Goal: Task Accomplishment & Management: Use online tool/utility

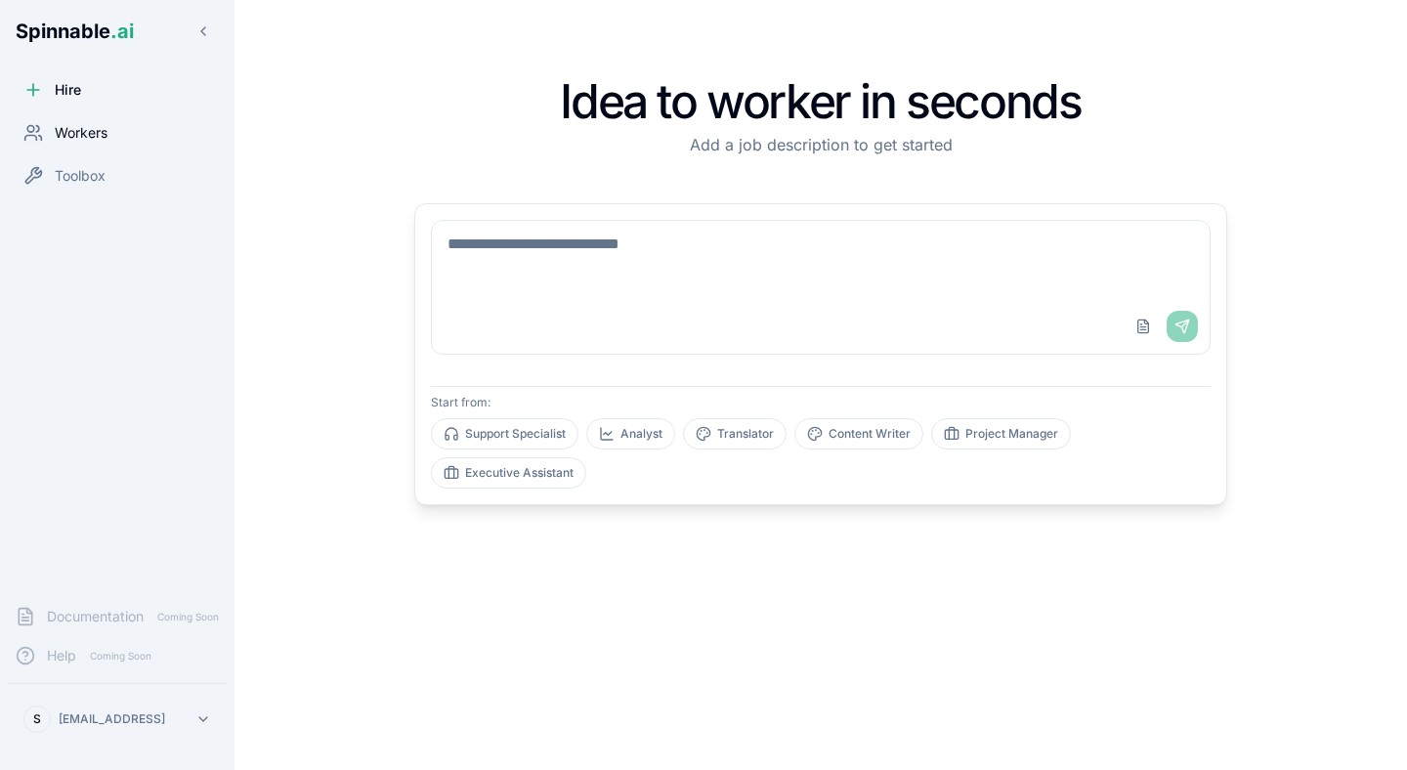
click at [70, 129] on span "Workers" at bounding box center [81, 133] width 53 height 20
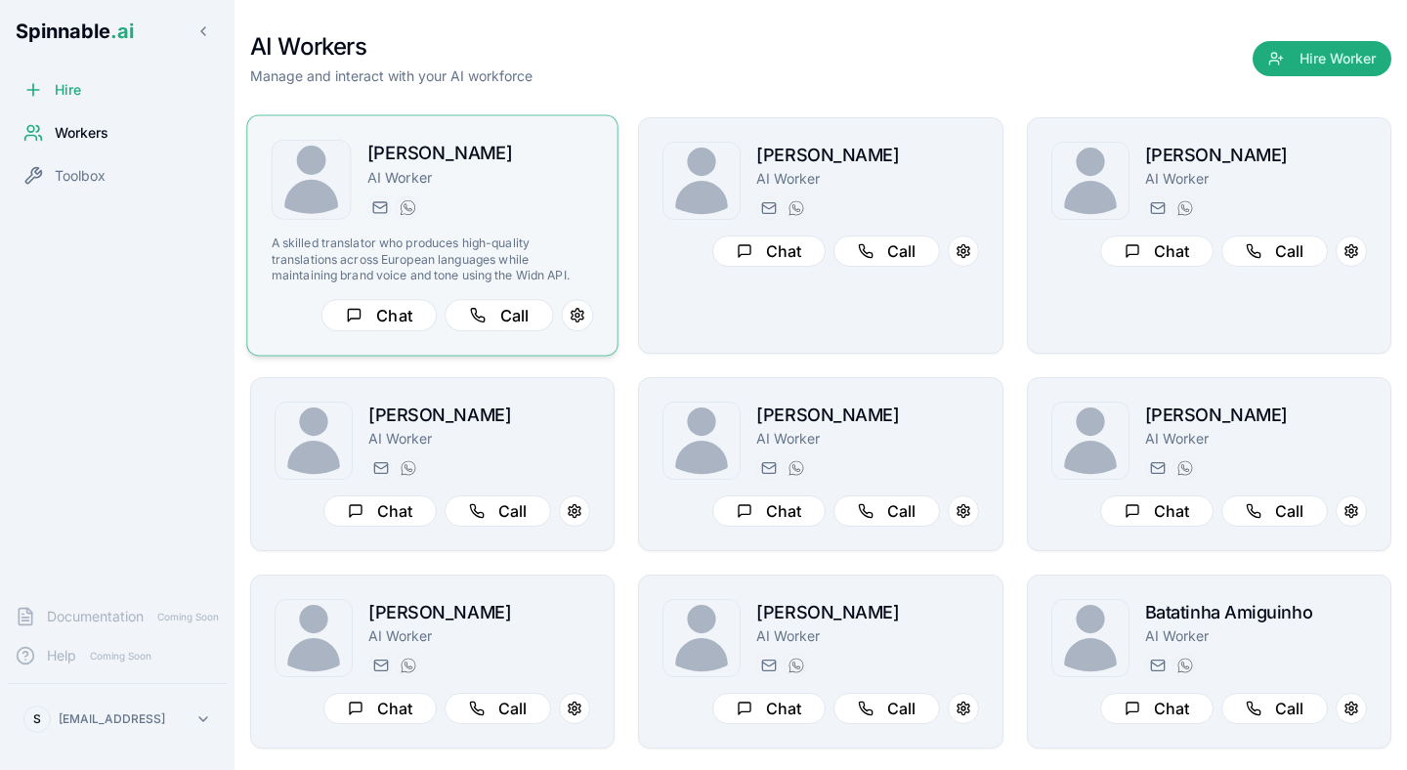
click at [471, 189] on div "[PERSON_NAME] AI Worker [PERSON_NAME][EMAIL_ADDRESS][PERSON_NAME] [PHONE_NUMBER]" at bounding box center [480, 180] width 227 height 80
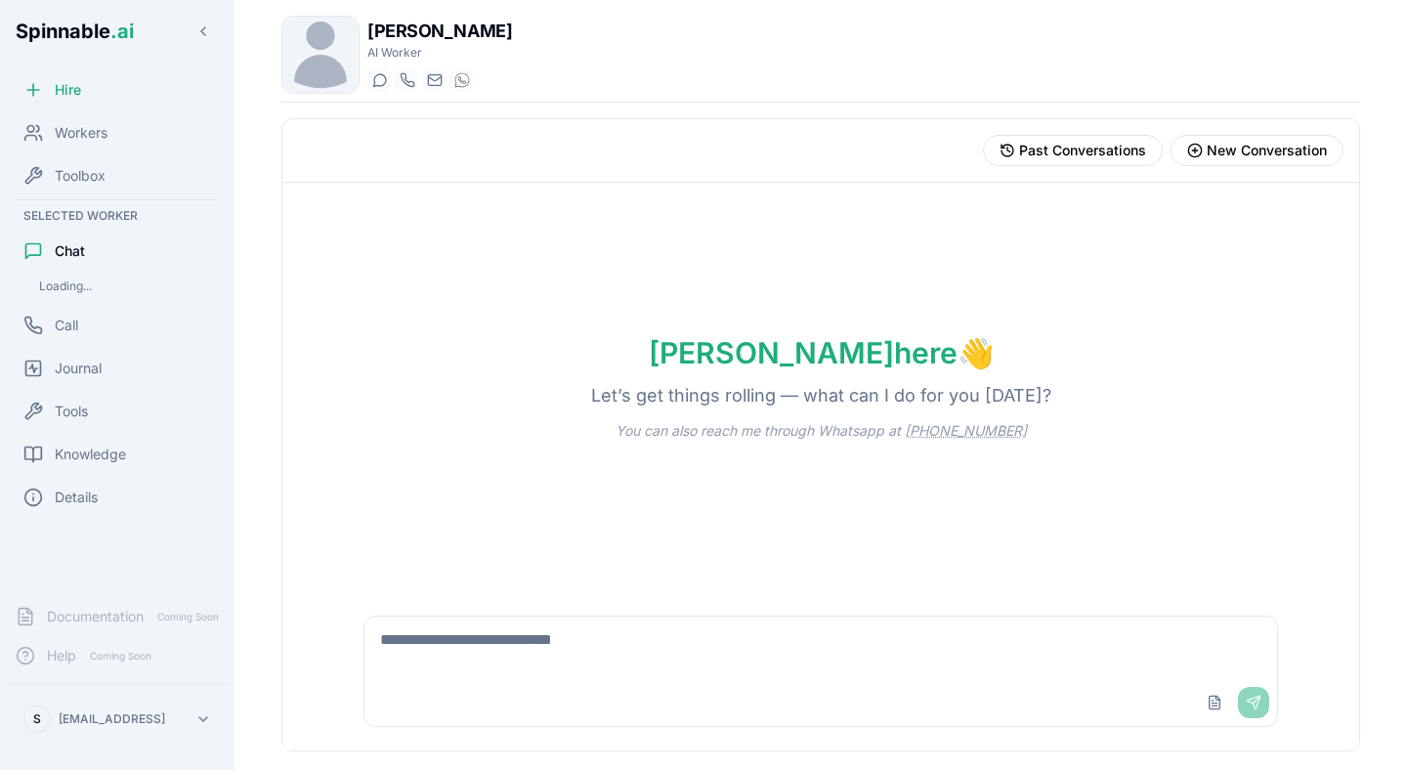
click at [440, 686] on div "Upload File Send" at bounding box center [821, 702] width 913 height 47
click at [473, 645] on textarea at bounding box center [821, 648] width 913 height 63
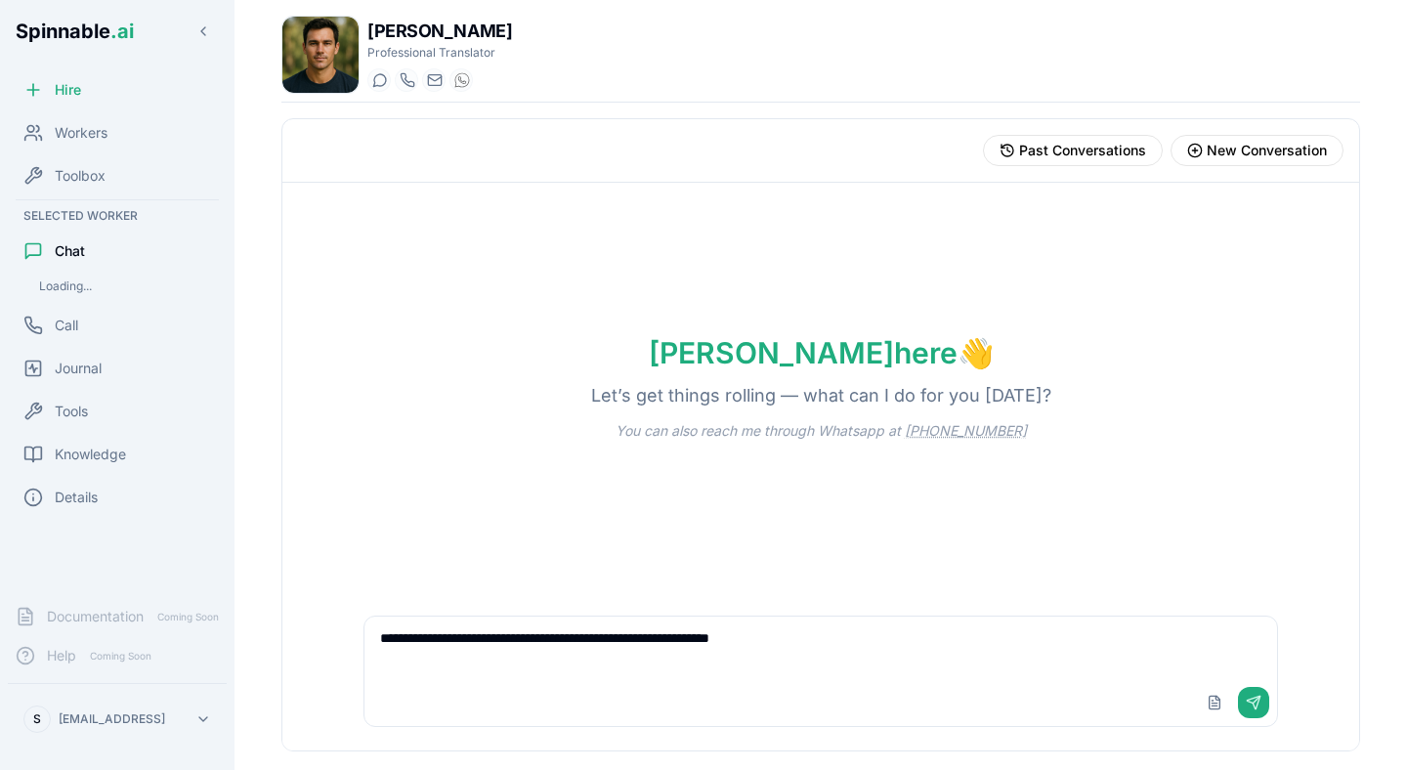
type textarea "**********"
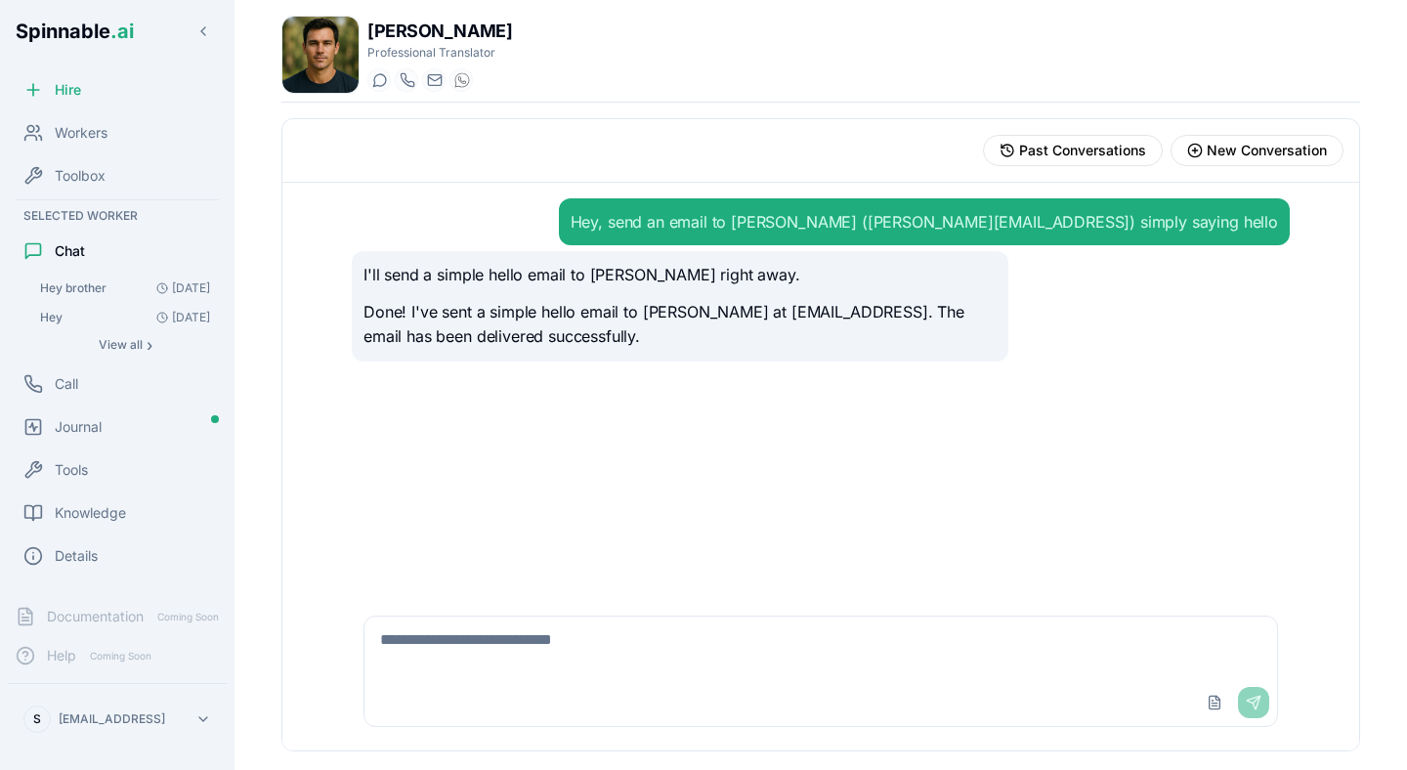
click at [608, 314] on p "Done! I've sent a simple hello email to [PERSON_NAME] at [EMAIL_ADDRESS]. The e…" at bounding box center [680, 325] width 633 height 50
click at [114, 422] on div "Journal" at bounding box center [117, 427] width 219 height 39
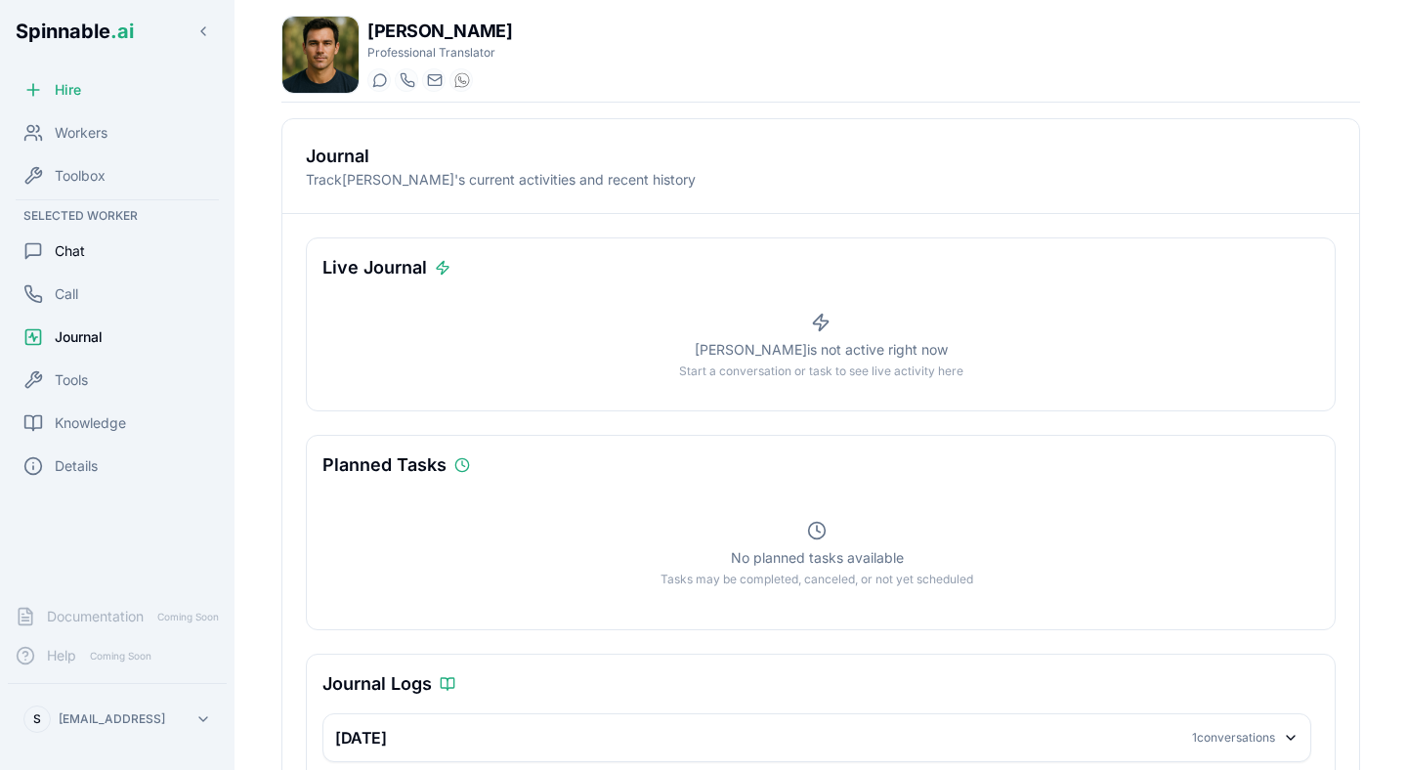
click at [135, 253] on div "Chat" at bounding box center [117, 251] width 219 height 39
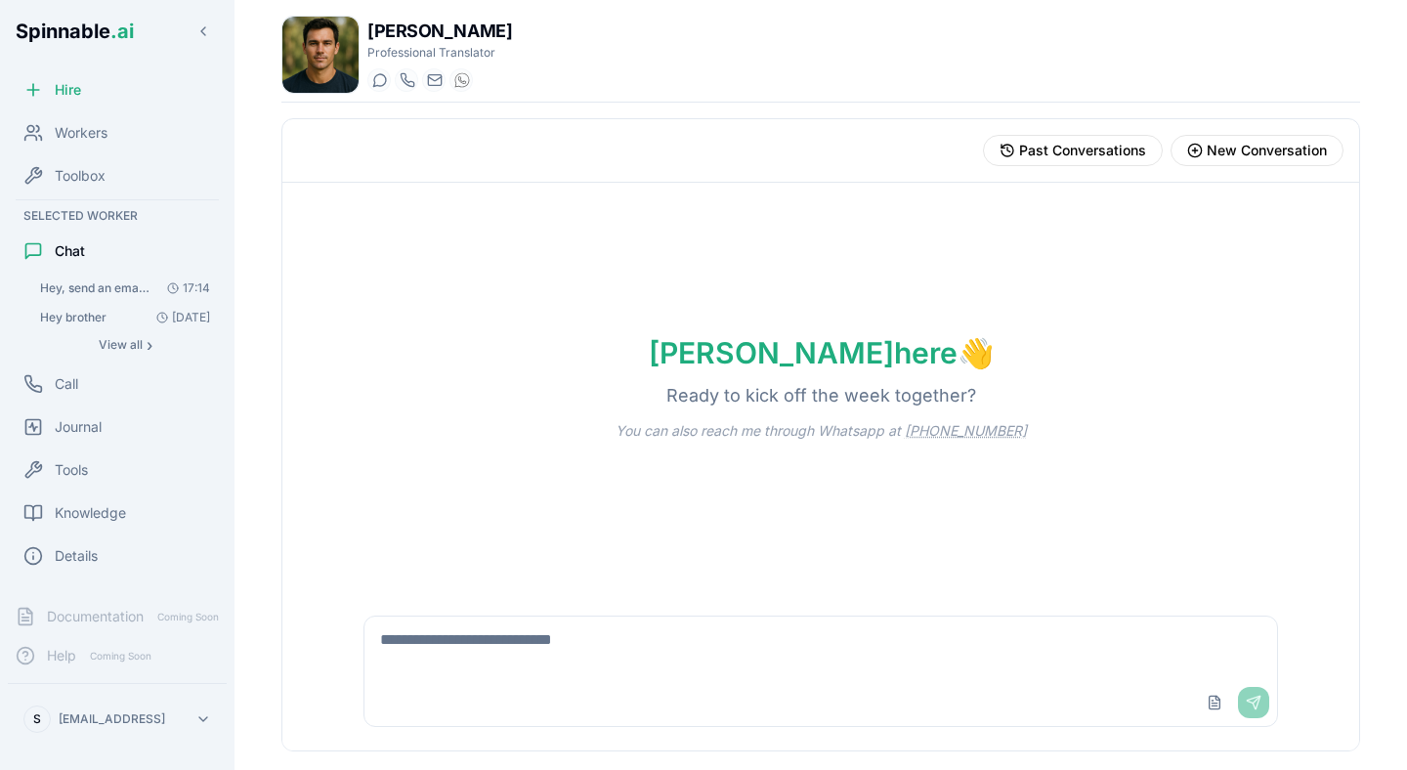
click at [625, 297] on div "[PERSON_NAME] here 👋 Ready to kick off the week together? You can also reach me…" at bounding box center [820, 388] width 1077 height 410
click at [628, 300] on div "[PERSON_NAME] here 👋 Ready to kick off the week together? You can also reach me…" at bounding box center [820, 388] width 1077 height 410
click at [682, 281] on div "[PERSON_NAME] here 👋 Ready to kick off the week together? You can also reach me…" at bounding box center [820, 388] width 1077 height 410
click at [625, 252] on div "[PERSON_NAME] here 👋 Ready to kick off the week together? You can also reach me…" at bounding box center [820, 388] width 1077 height 410
click at [542, 285] on div "[PERSON_NAME] here 👋 Ready to kick off the week together? You can also reach me…" at bounding box center [820, 388] width 1077 height 410
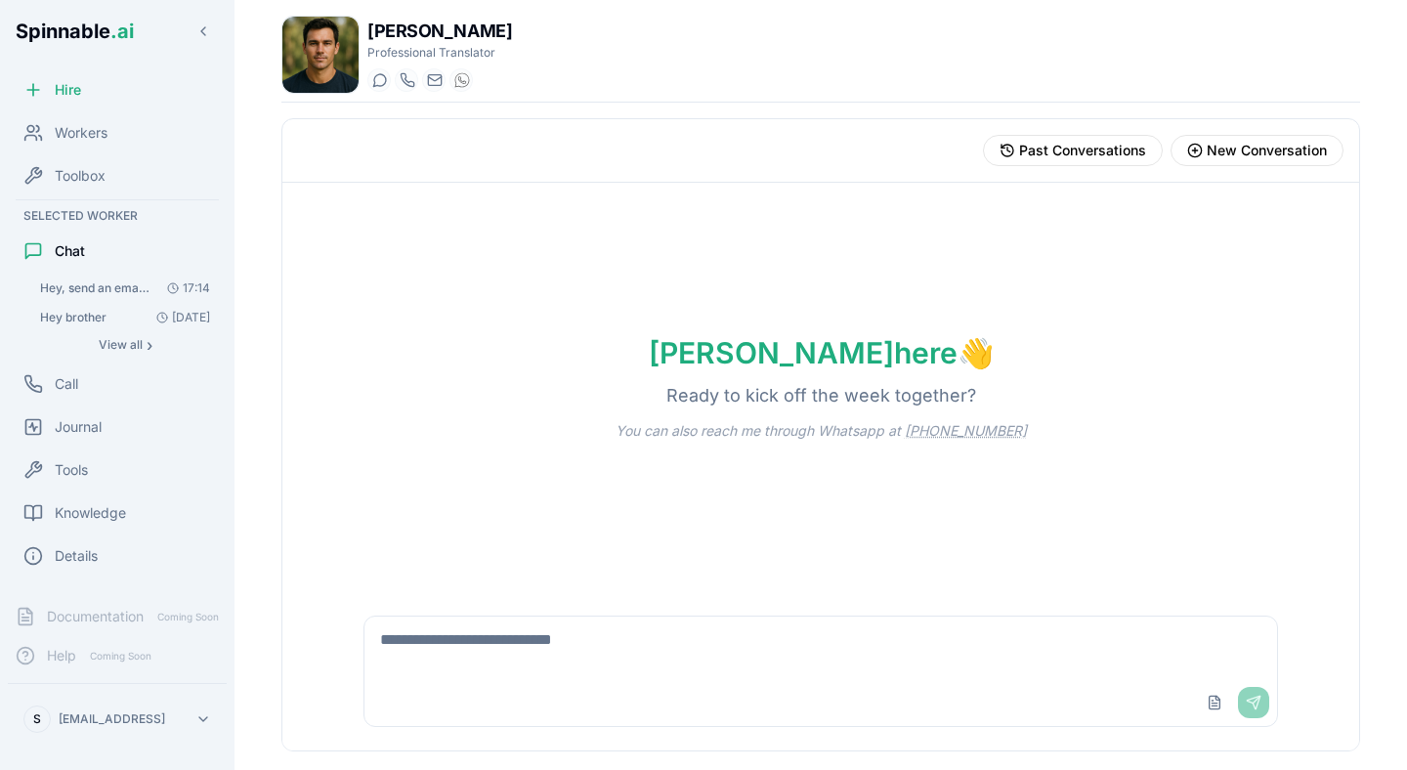
click at [675, 278] on div "[PERSON_NAME] here 👋 Ready to kick off the week together? You can also reach me…" at bounding box center [820, 388] width 1077 height 410
click at [122, 290] on span "Hey, send an email to [PERSON_NAME] ([PERSON_NAME][EMAIL_ADDRESS]) simply sayin…" at bounding box center [95, 289] width 110 height 16
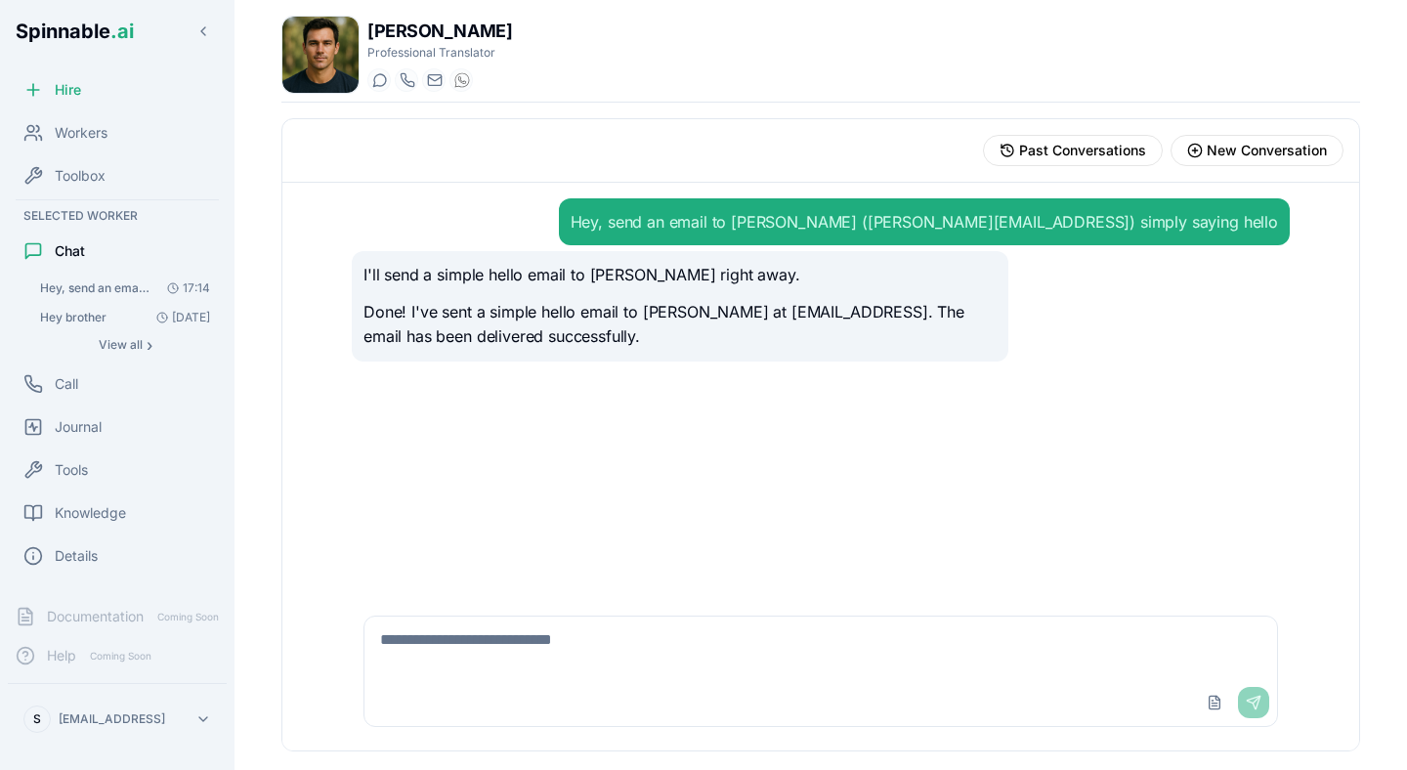
click at [696, 154] on div "Past Conversations New Conversation" at bounding box center [820, 151] width 1077 height 64
click at [441, 646] on textarea at bounding box center [821, 648] width 913 height 63
type textarea "**********"
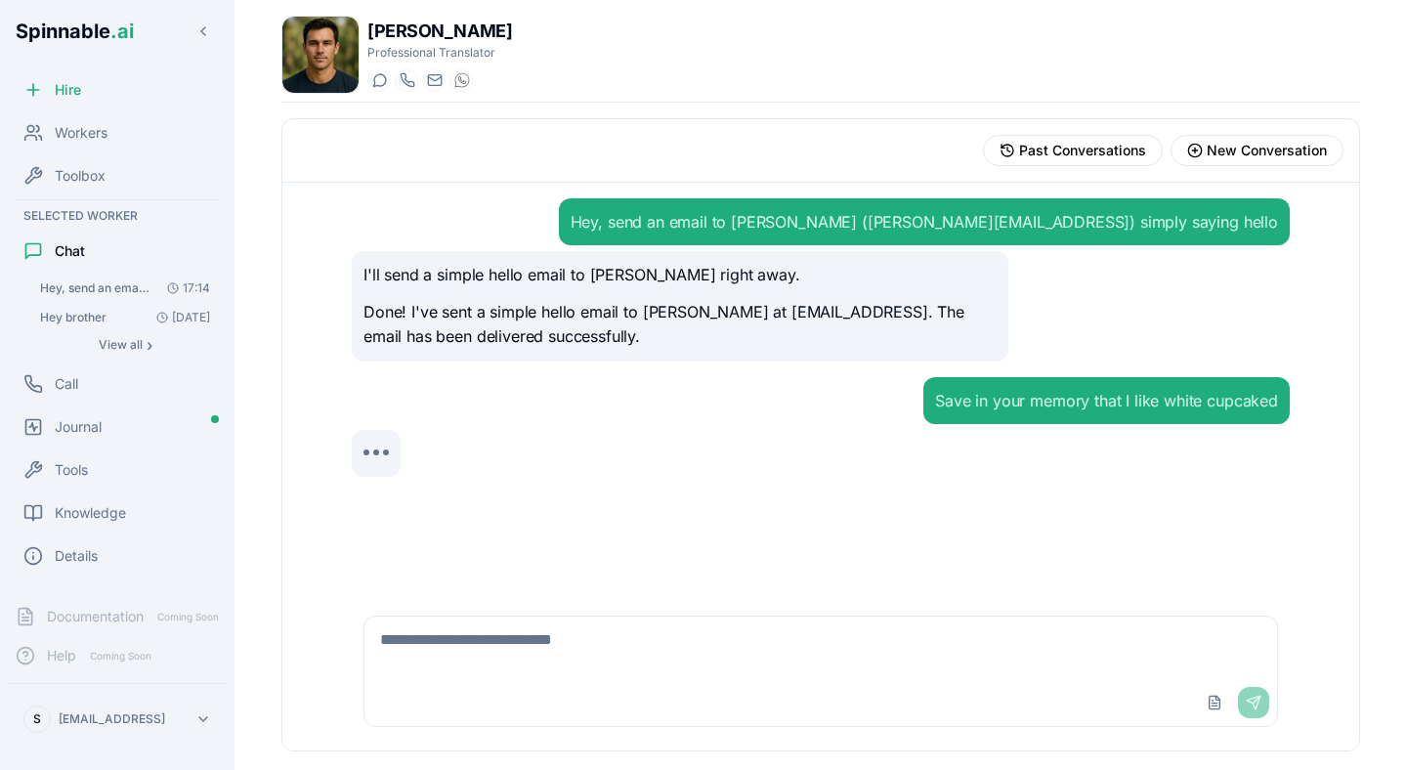
click at [492, 313] on p "Done! I've sent a simple hello email to [PERSON_NAME] at [EMAIL_ADDRESS]. The e…" at bounding box center [680, 325] width 633 height 50
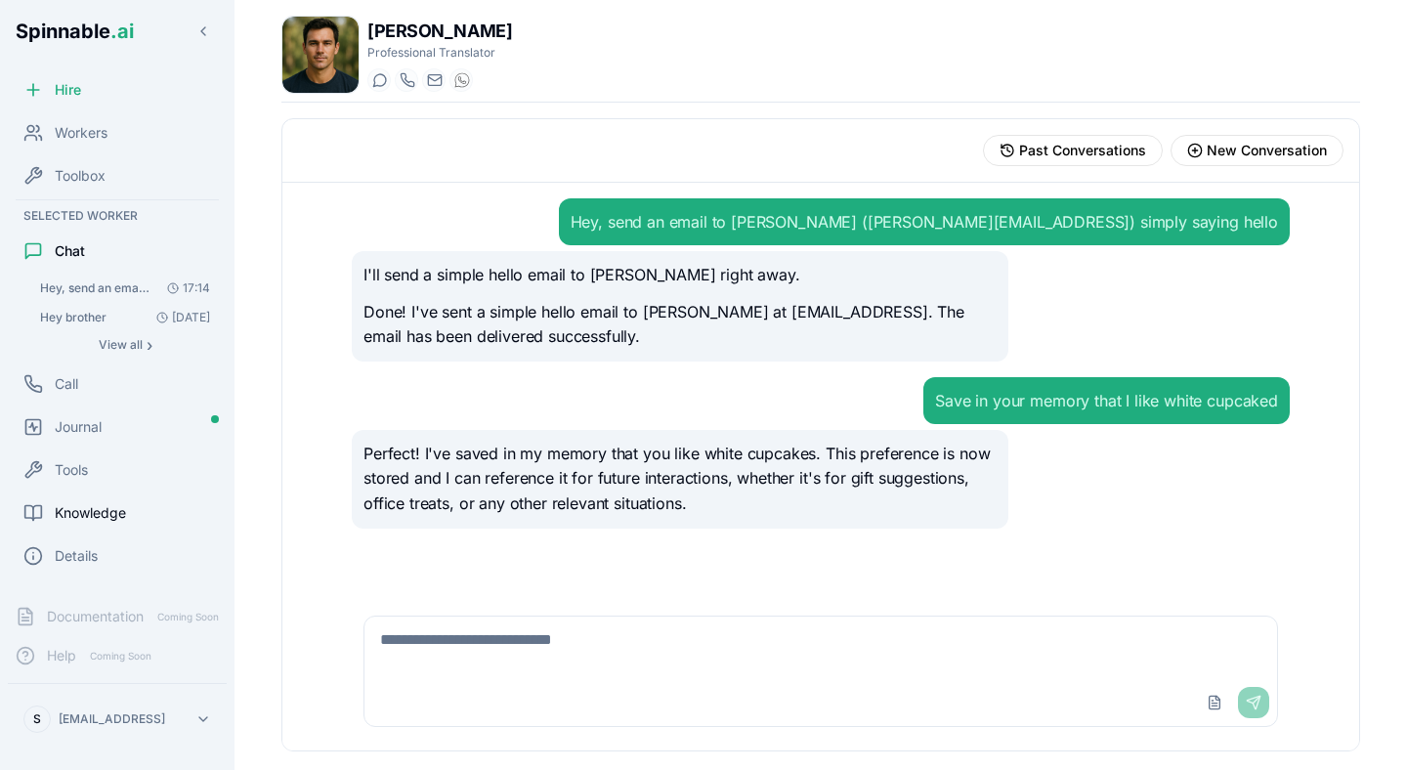
click at [139, 497] on div "Knowledge" at bounding box center [117, 513] width 219 height 39
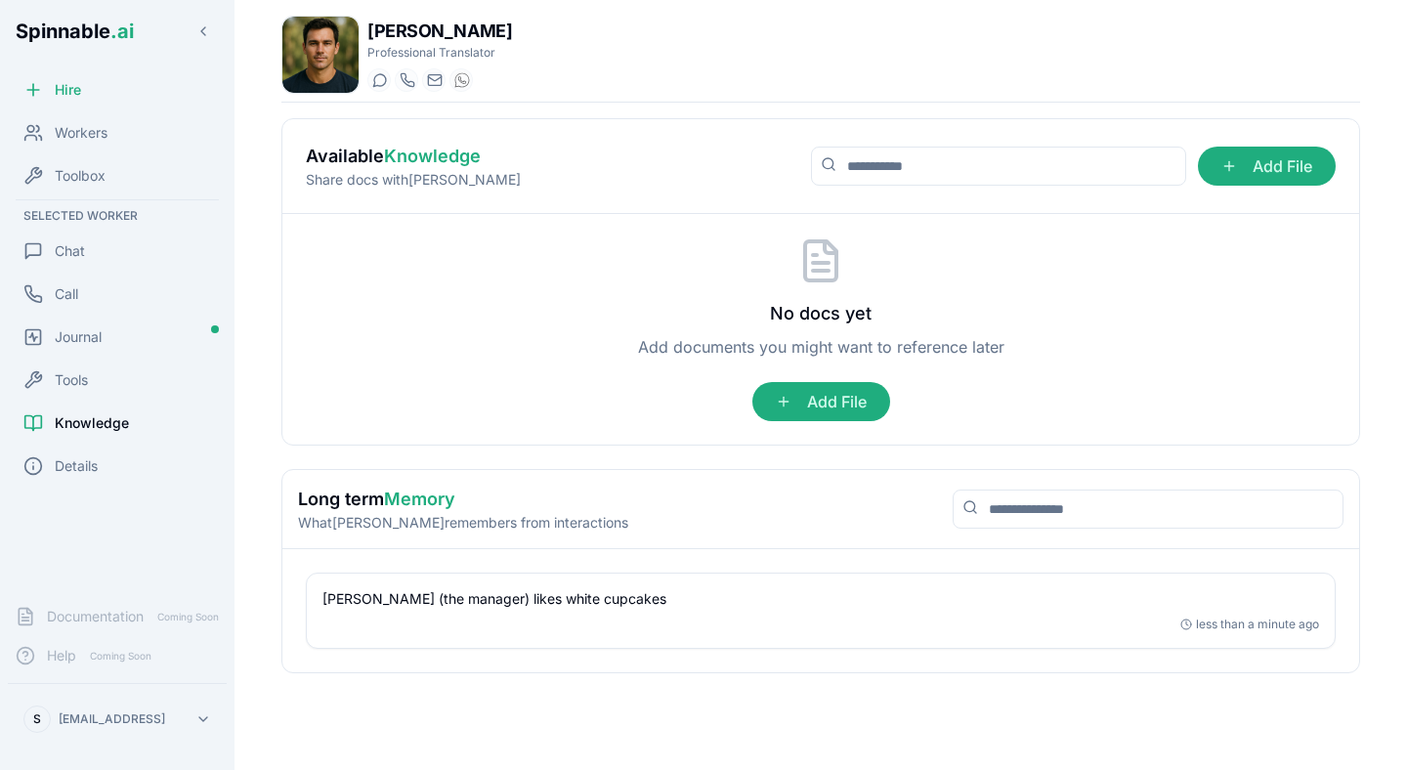
click at [509, 488] on h2 "Long term Memory" at bounding box center [463, 499] width 330 height 27
drag, startPoint x: 326, startPoint y: 602, endPoint x: 666, endPoint y: 587, distance: 339.5
click at [666, 587] on div "[PERSON_NAME] (the manager) likes white cupcakes less than a minute ago" at bounding box center [821, 611] width 1028 height 74
click at [664, 591] on p "[PERSON_NAME] (the manager) likes white cupcakes" at bounding box center [821, 599] width 997 height 20
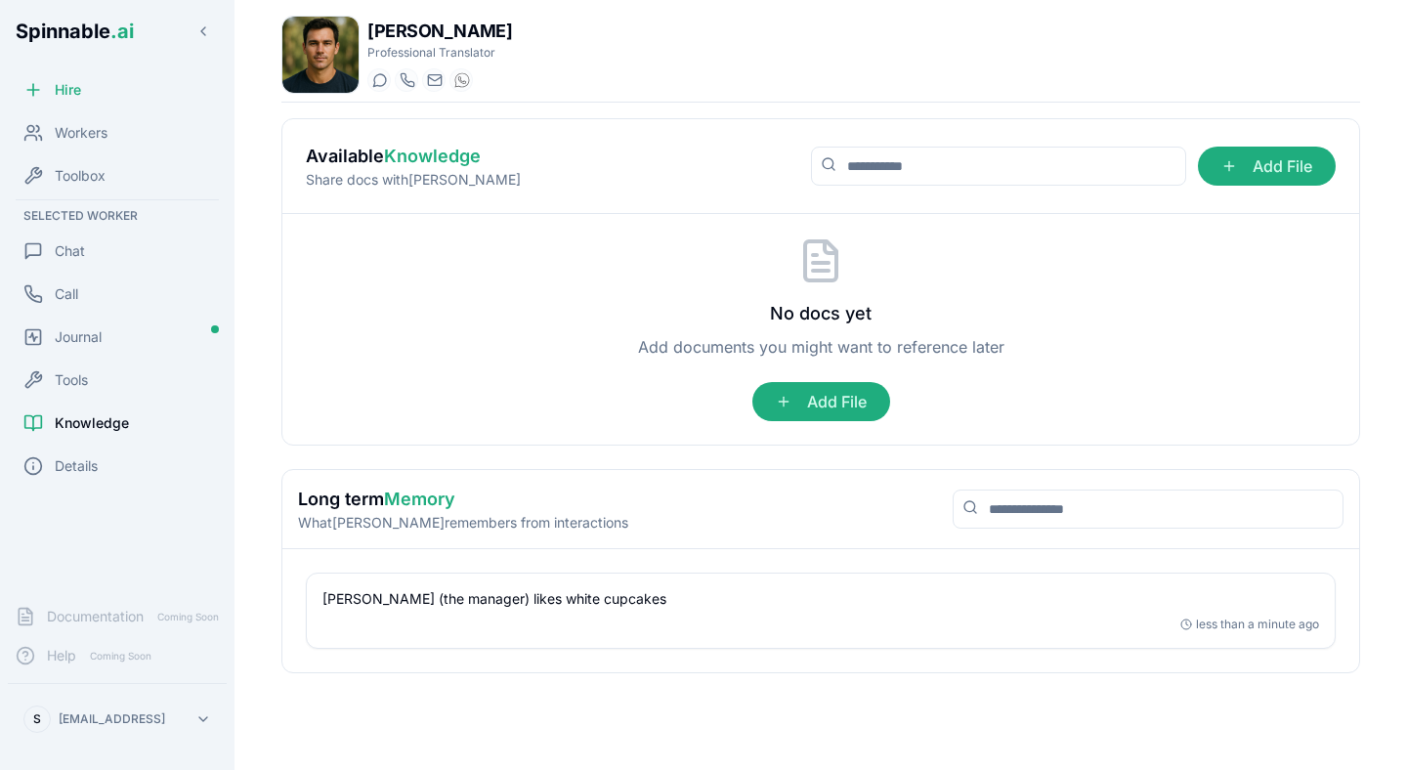
click at [664, 591] on p "[PERSON_NAME] (the manager) likes white cupcakes" at bounding box center [821, 599] width 997 height 20
click at [633, 596] on p "[PERSON_NAME] (the manager) likes white cupcakes" at bounding box center [821, 599] width 997 height 20
drag, startPoint x: 326, startPoint y: 600, endPoint x: 868, endPoint y: 593, distance: 541.5
click at [868, 593] on p "[PERSON_NAME] (the manager) likes white cupcakes" at bounding box center [821, 599] width 997 height 20
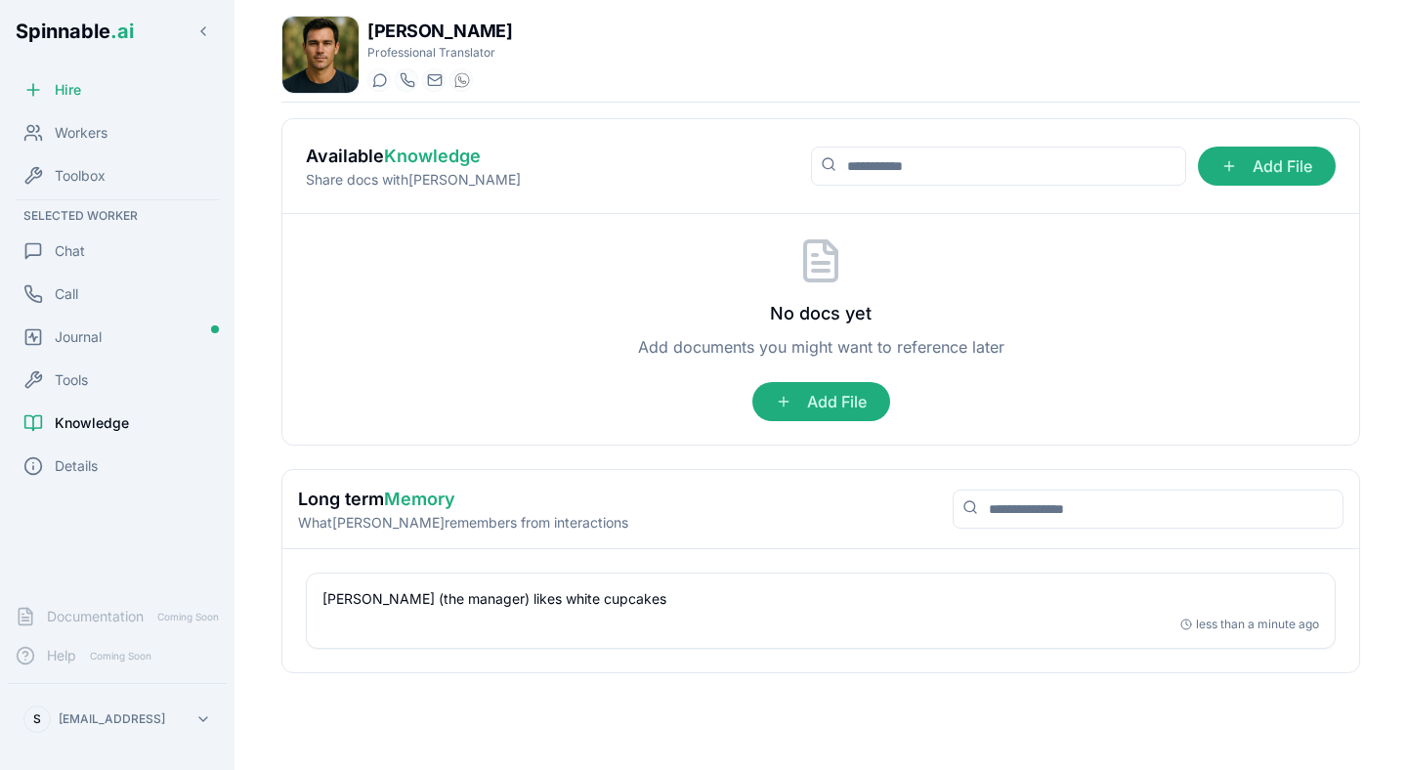
click at [799, 602] on p "[PERSON_NAME] (the manager) likes white cupcakes" at bounding box center [821, 599] width 997 height 20
click at [716, 280] on div "No docs yet Add documents you might want to reference later Add File" at bounding box center [821, 330] width 1030 height 184
click at [78, 268] on div "Chat" at bounding box center [117, 251] width 219 height 39
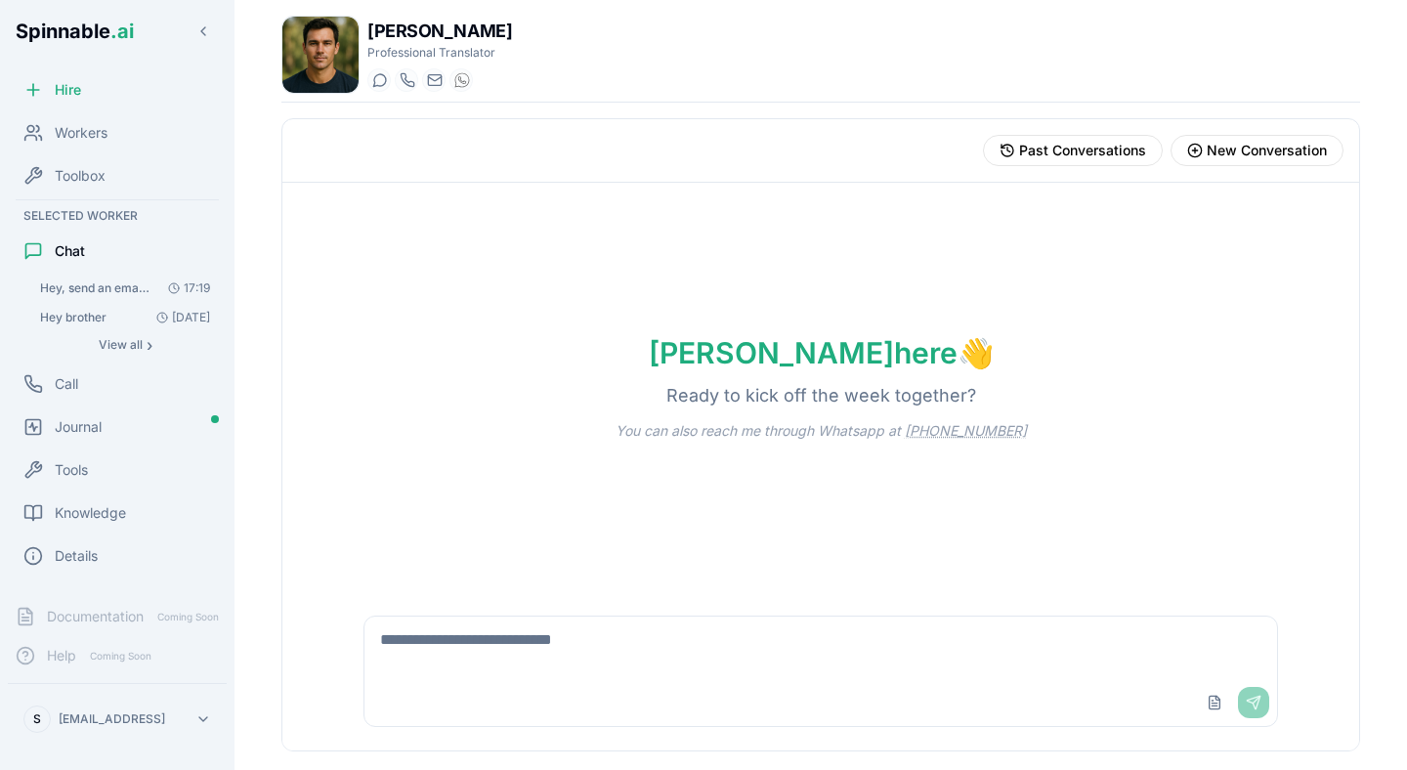
click at [117, 286] on span "Hey, send an email to [PERSON_NAME] ([PERSON_NAME][EMAIL_ADDRESS]) simply sayin…" at bounding box center [95, 289] width 110 height 16
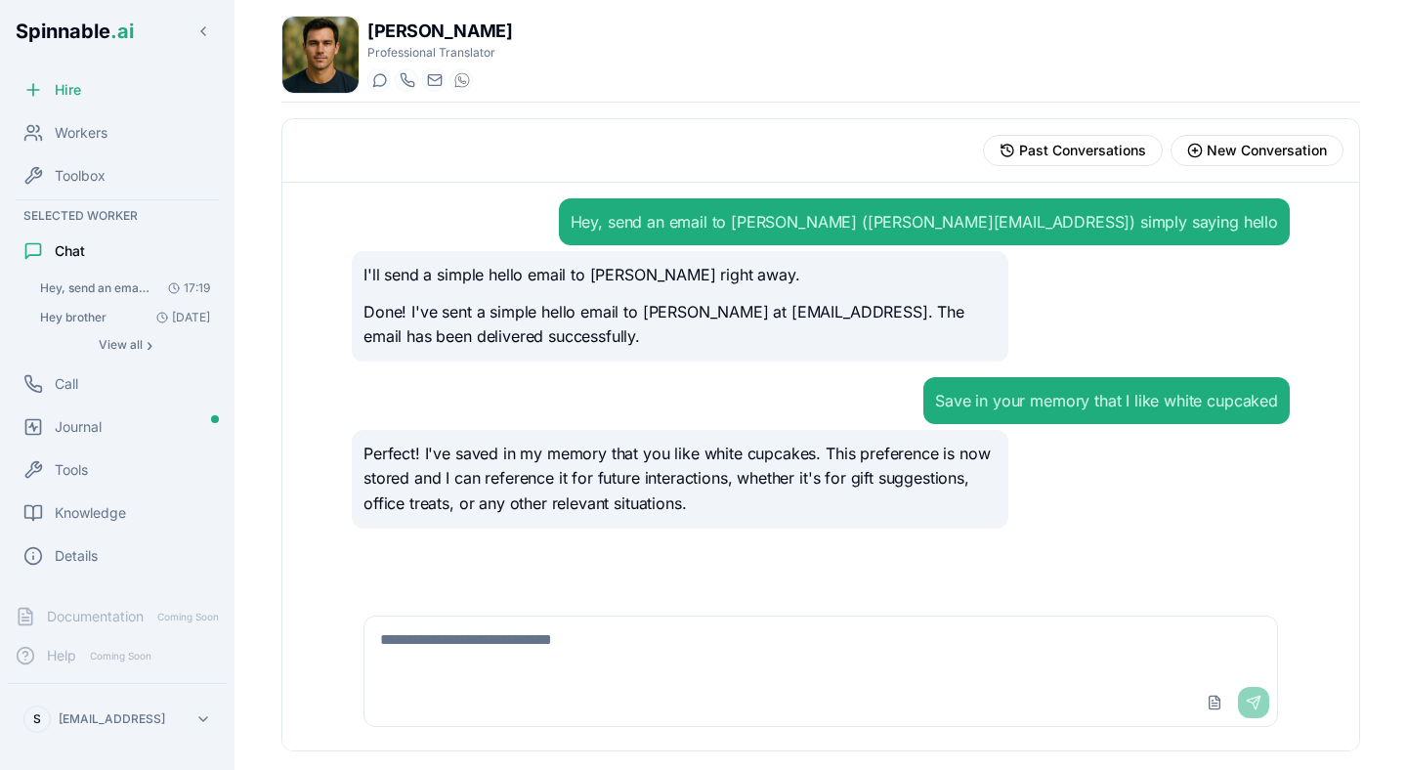
click at [109, 291] on span "Hey, send an email to [PERSON_NAME] ([PERSON_NAME][EMAIL_ADDRESS]) simply sayin…" at bounding box center [95, 289] width 110 height 16
click at [109, 282] on span "Hey, send an email to [PERSON_NAME] ([PERSON_NAME][EMAIL_ADDRESS]) simply sayin…" at bounding box center [95, 289] width 110 height 16
click at [544, 247] on div "Hey, send an email to [PERSON_NAME] ([PERSON_NAME][EMAIL_ADDRESS]) simply sayin…" at bounding box center [821, 279] width 938 height 163
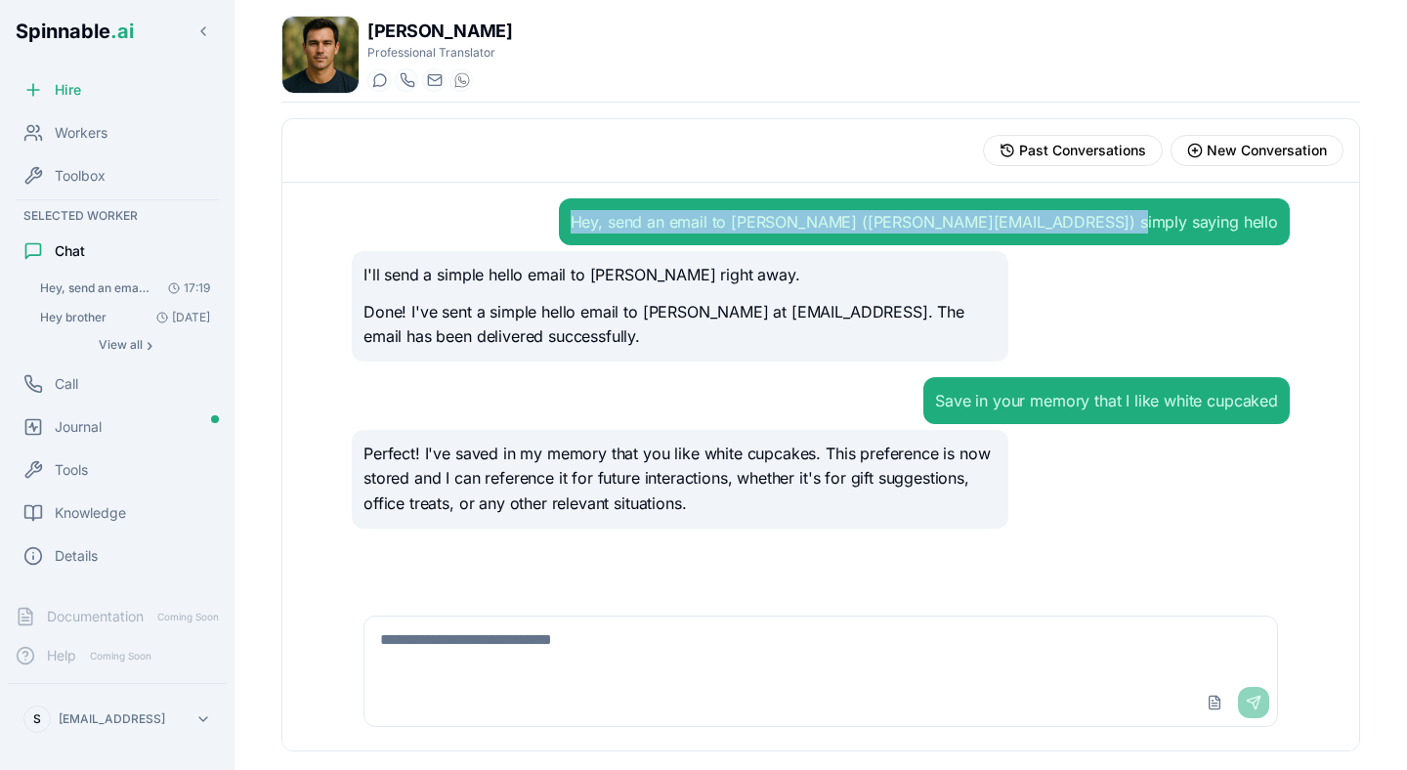
drag, startPoint x: 788, startPoint y: 221, endPoint x: 1274, endPoint y: 221, distance: 485.8
click at [1274, 221] on div "Hey, send an email to [PERSON_NAME] ([PERSON_NAME][EMAIL_ADDRESS]) simply sayin…" at bounding box center [925, 221] width 708 height 23
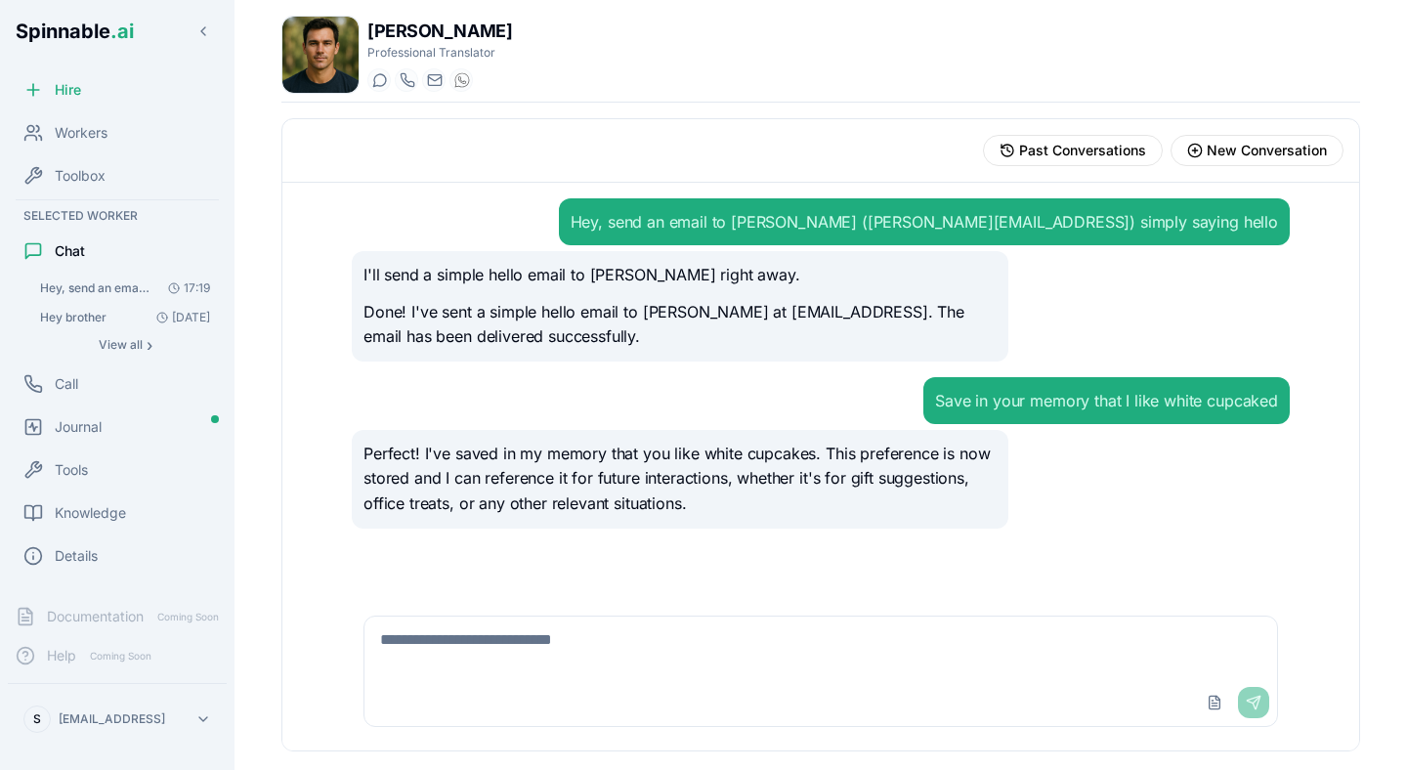
click at [1008, 220] on div "Hey, send an email to [PERSON_NAME] ([PERSON_NAME][EMAIL_ADDRESS]) simply sayin…" at bounding box center [925, 221] width 708 height 23
click at [986, 222] on div "Hey, send an email to [PERSON_NAME] ([PERSON_NAME][EMAIL_ADDRESS]) simply sayin…" at bounding box center [925, 221] width 708 height 23
click at [502, 632] on textarea at bounding box center [821, 648] width 913 height 63
type textarea "**********"
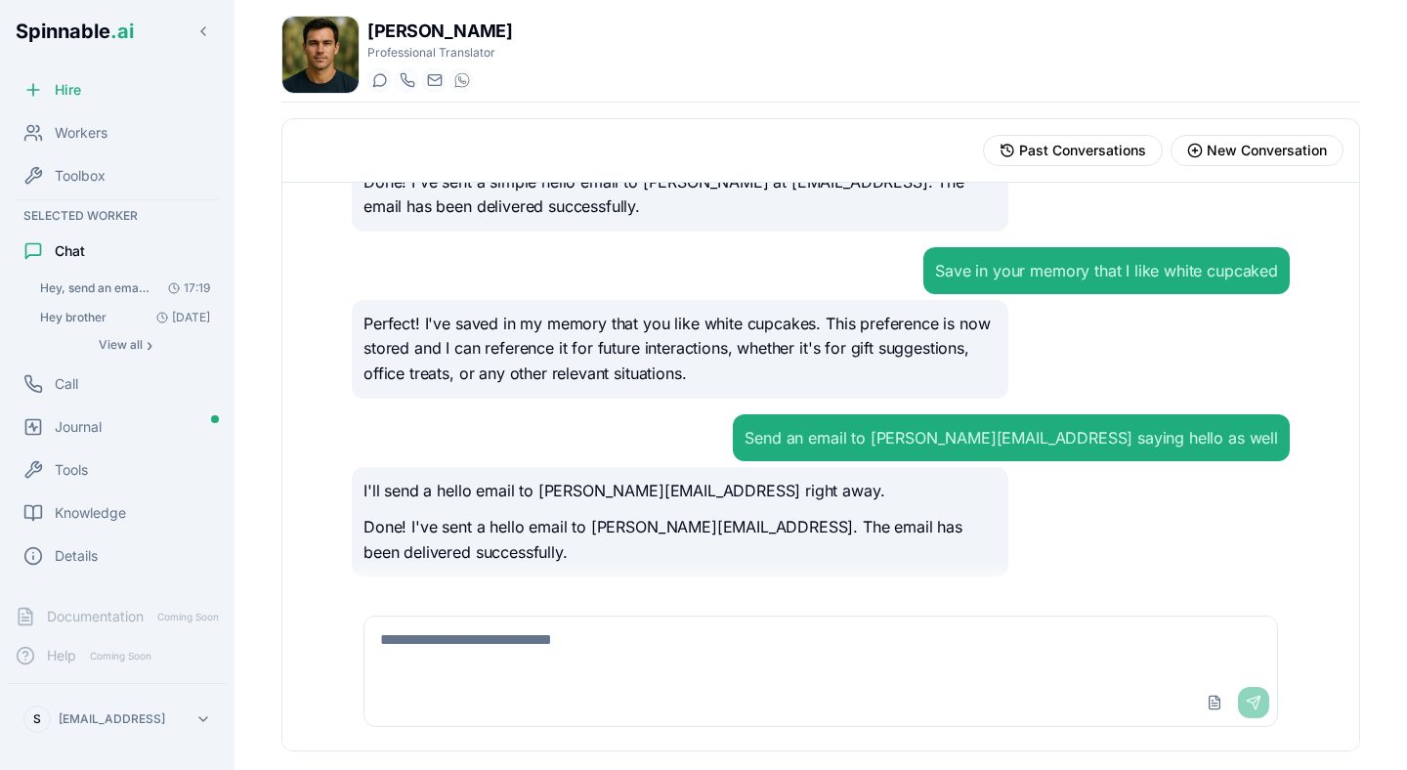
scroll to position [130, 0]
click at [730, 405] on div "Hey, send an email to [PERSON_NAME] ([PERSON_NAME][EMAIL_ADDRESS]) simply sayin…" at bounding box center [821, 388] width 970 height 410
click at [145, 444] on div "Journal" at bounding box center [117, 427] width 219 height 39
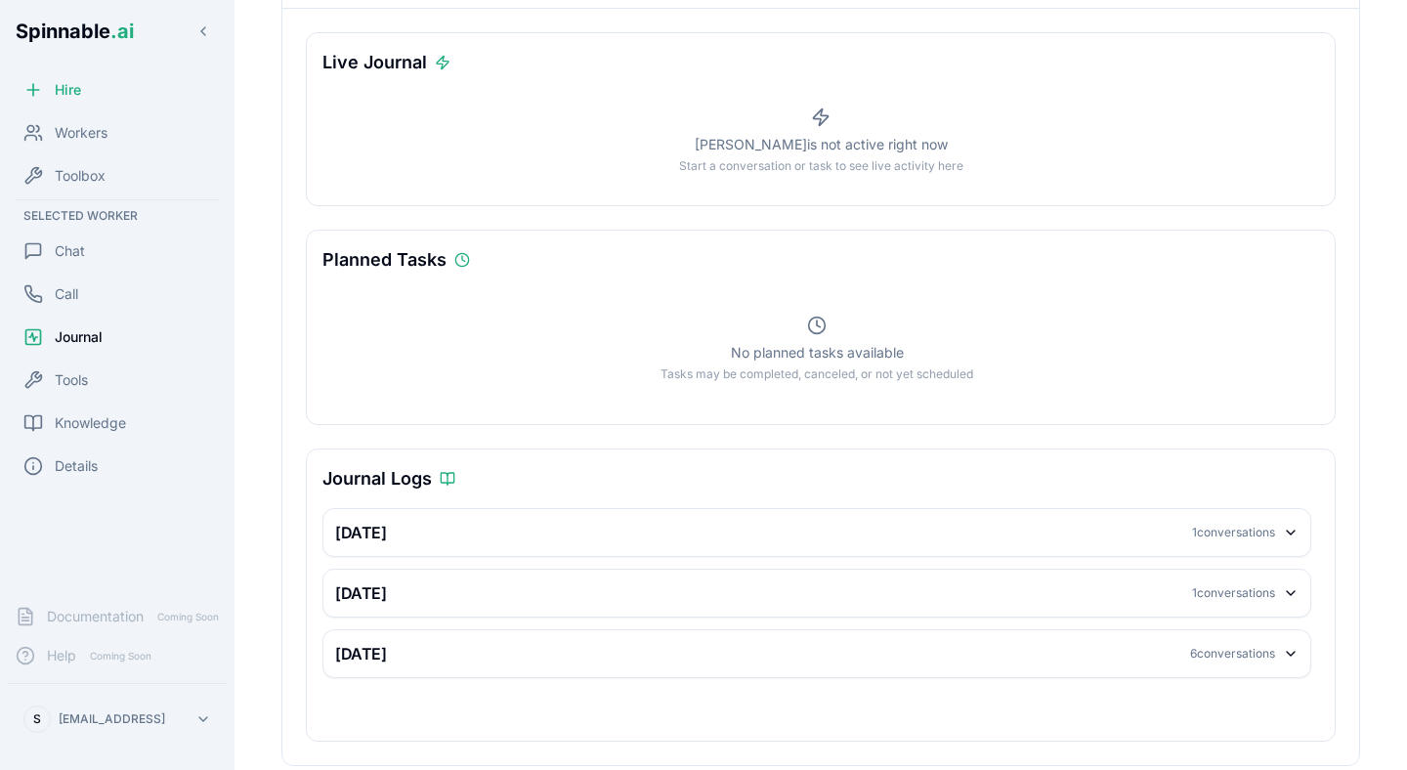
click at [693, 521] on div "[DATE] 1 conversations" at bounding box center [817, 532] width 964 height 23
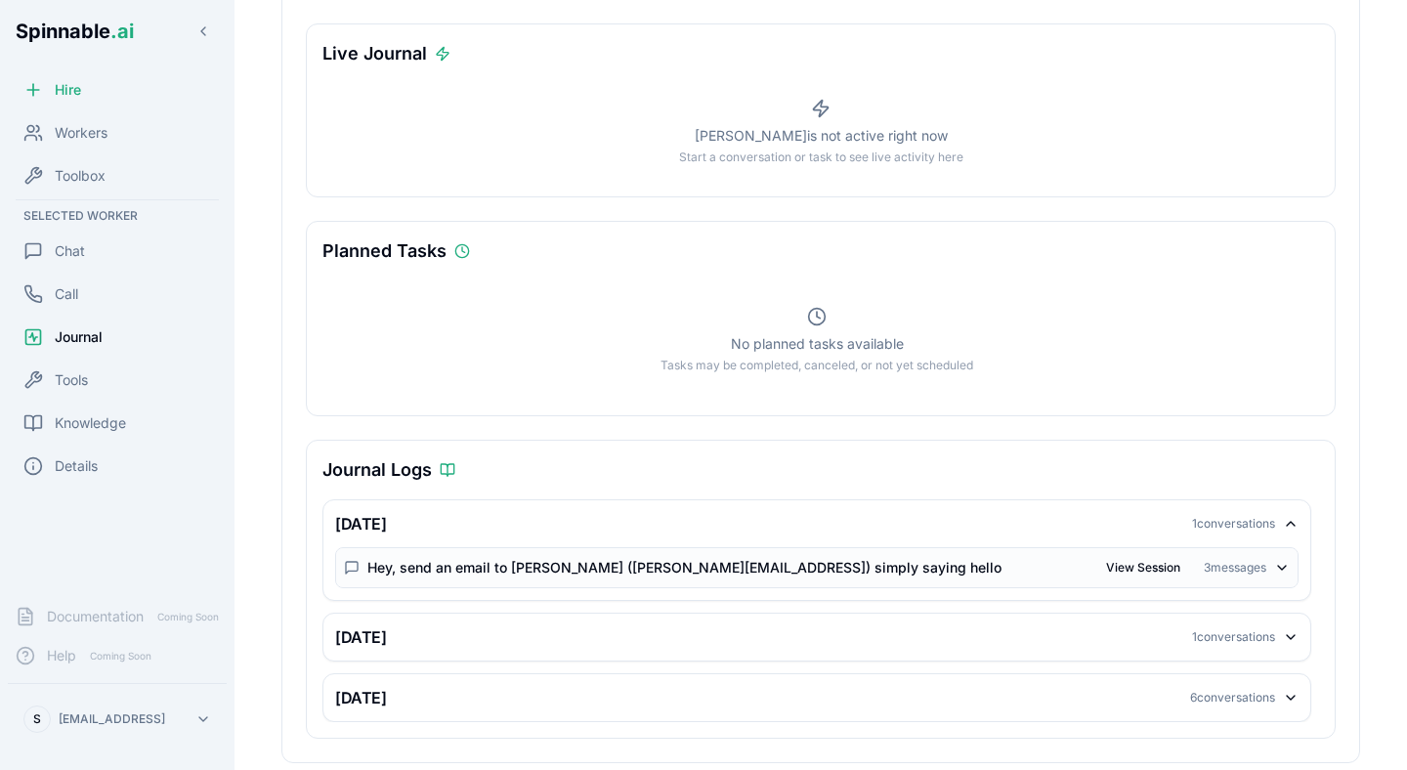
scroll to position [223, 0]
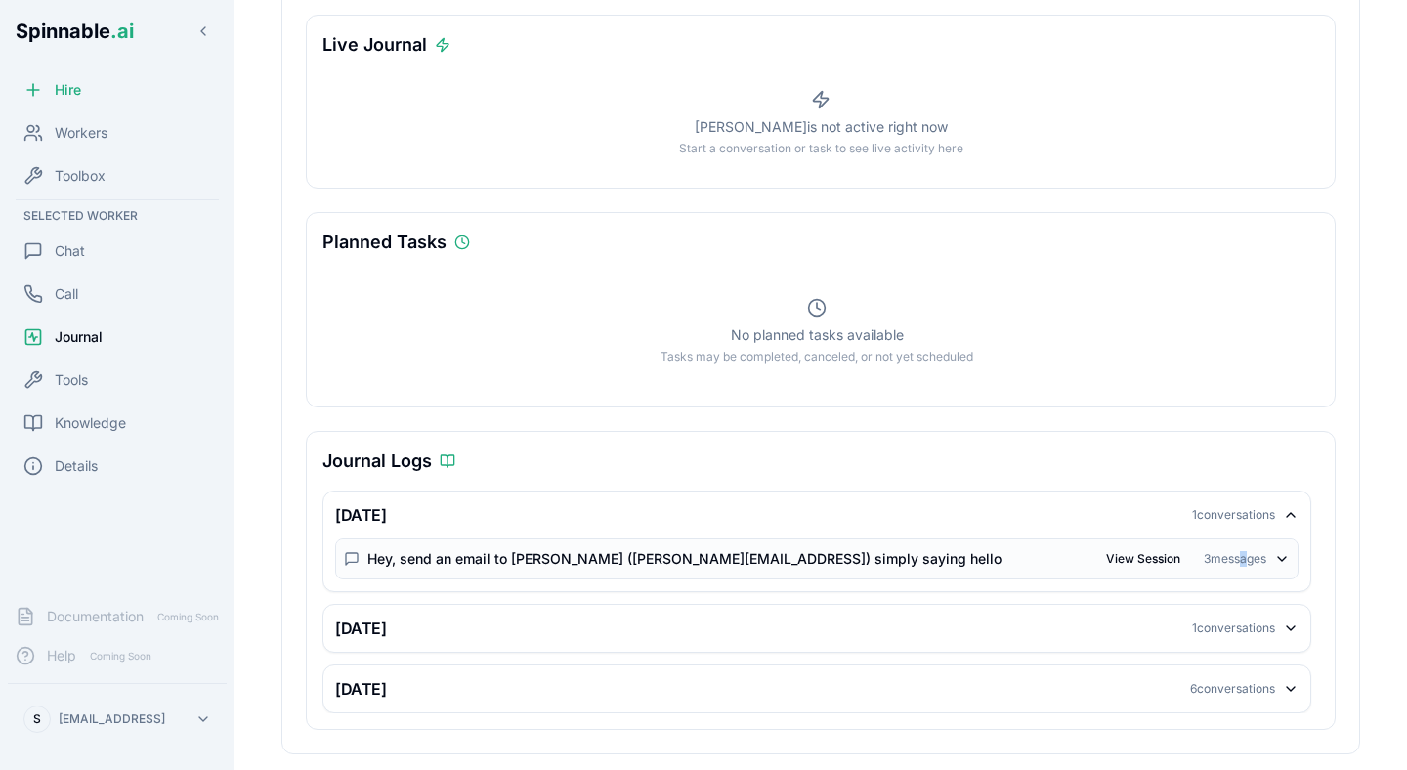
click at [1236, 558] on div "3 messages" at bounding box center [1235, 559] width 63 height 16
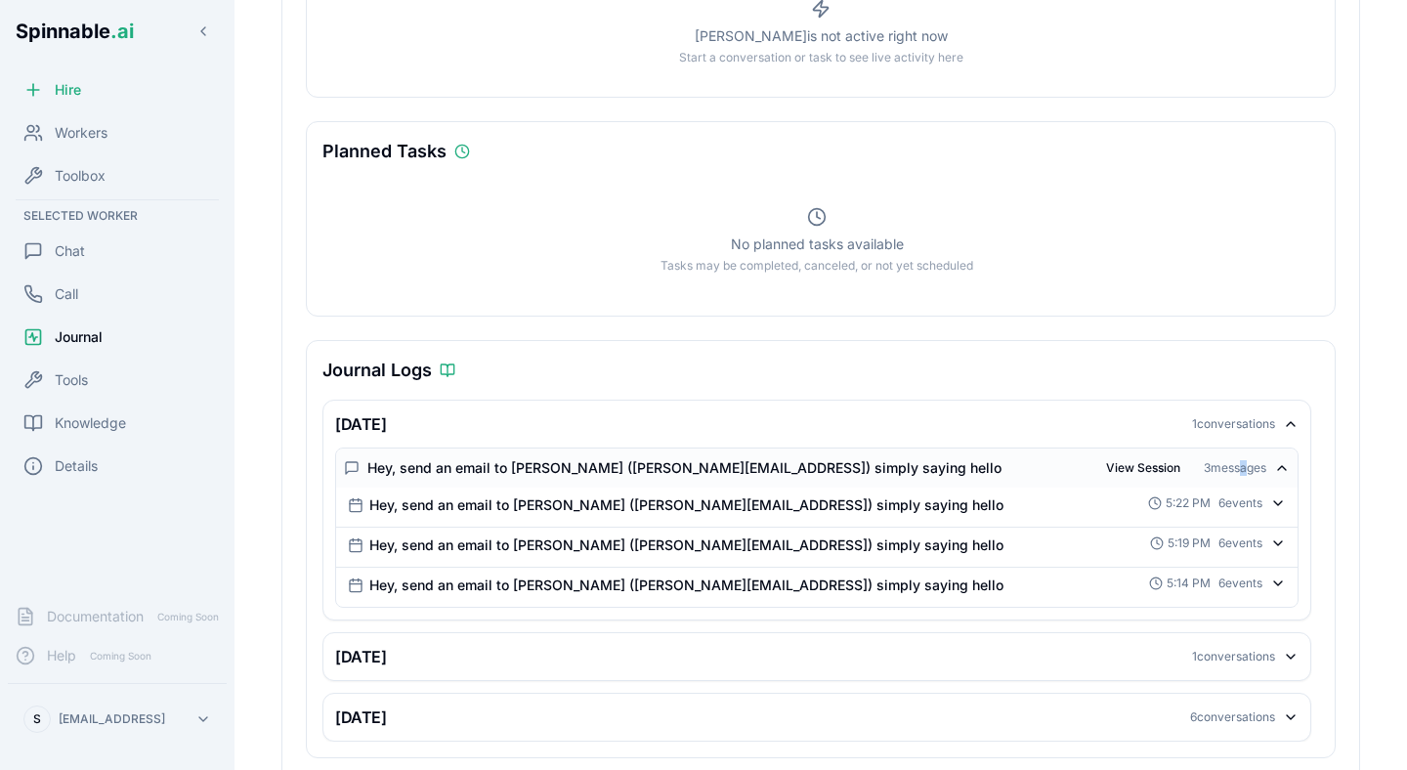
scroll to position [343, 0]
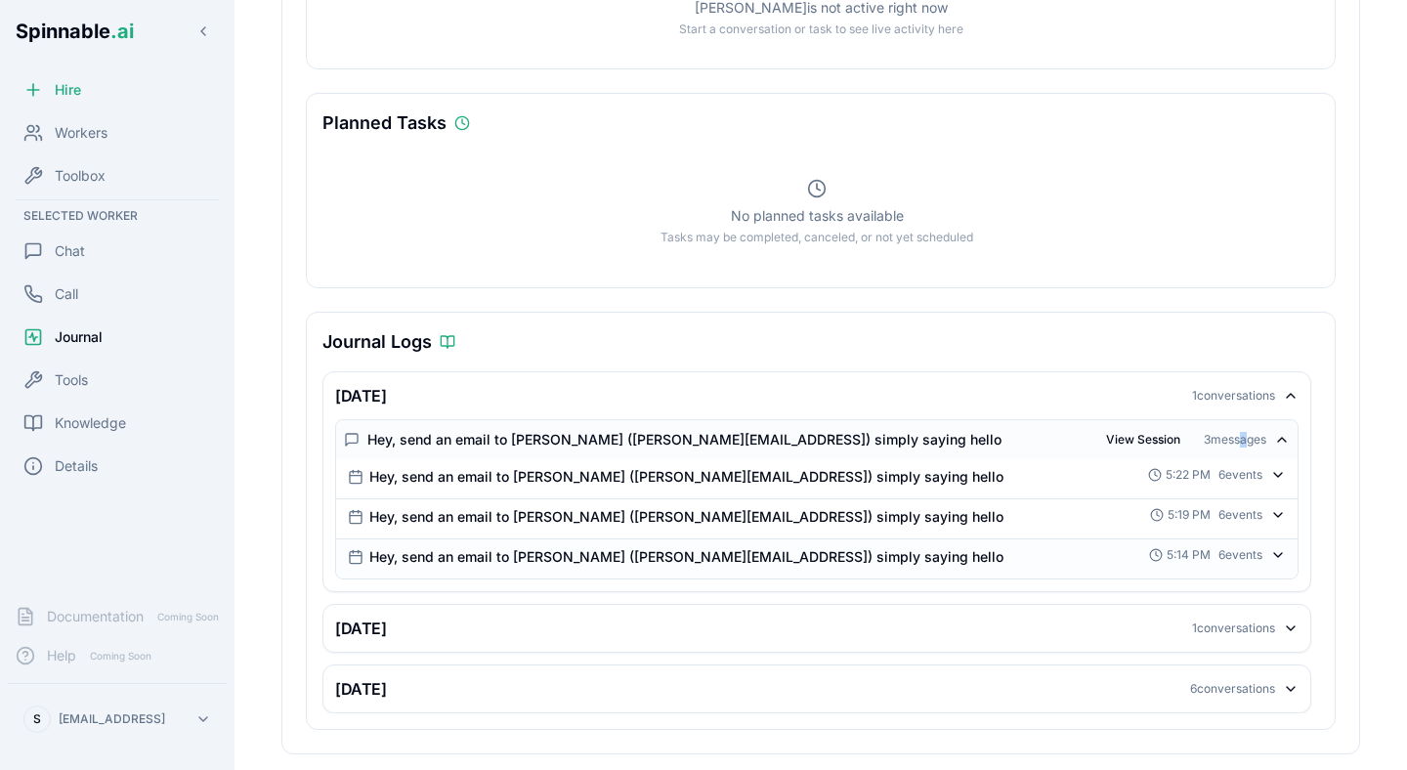
click at [1268, 550] on div "5:14 PM 6 events" at bounding box center [1217, 555] width 137 height 16
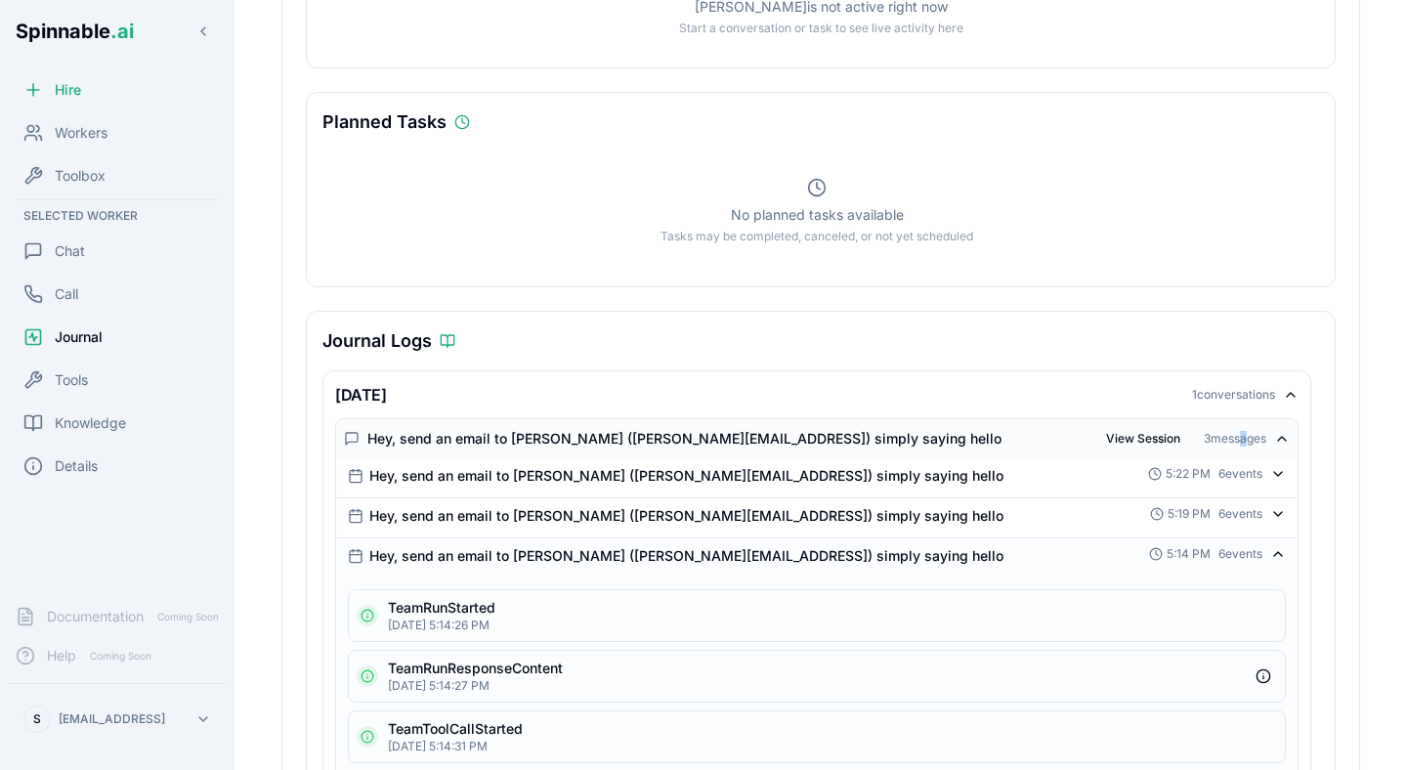
click at [1268, 550] on div "5:14 PM 6 events" at bounding box center [1217, 554] width 137 height 16
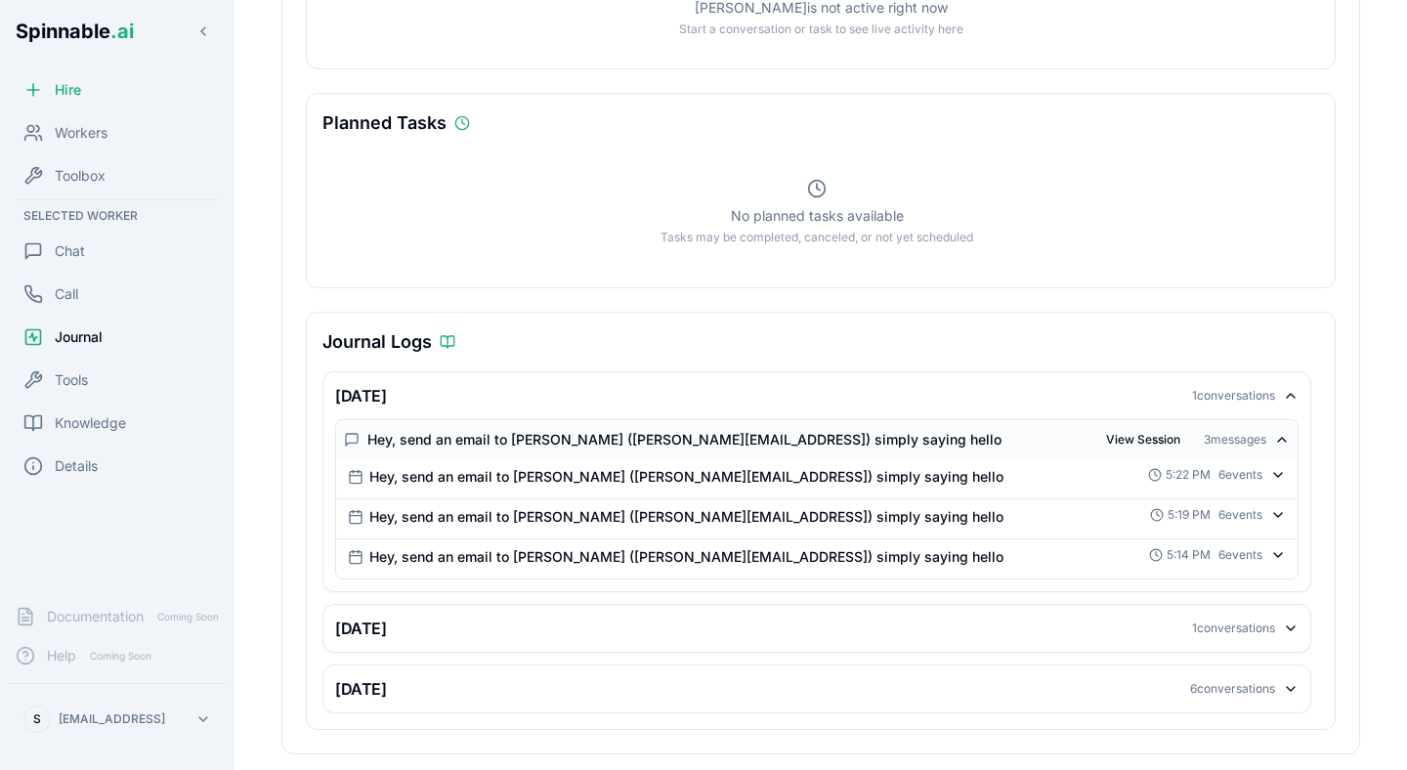
click at [1087, 425] on div "Hey, send an email to [PERSON_NAME] ([PERSON_NAME][EMAIL_ADDRESS]) simply sayin…" at bounding box center [817, 439] width 962 height 39
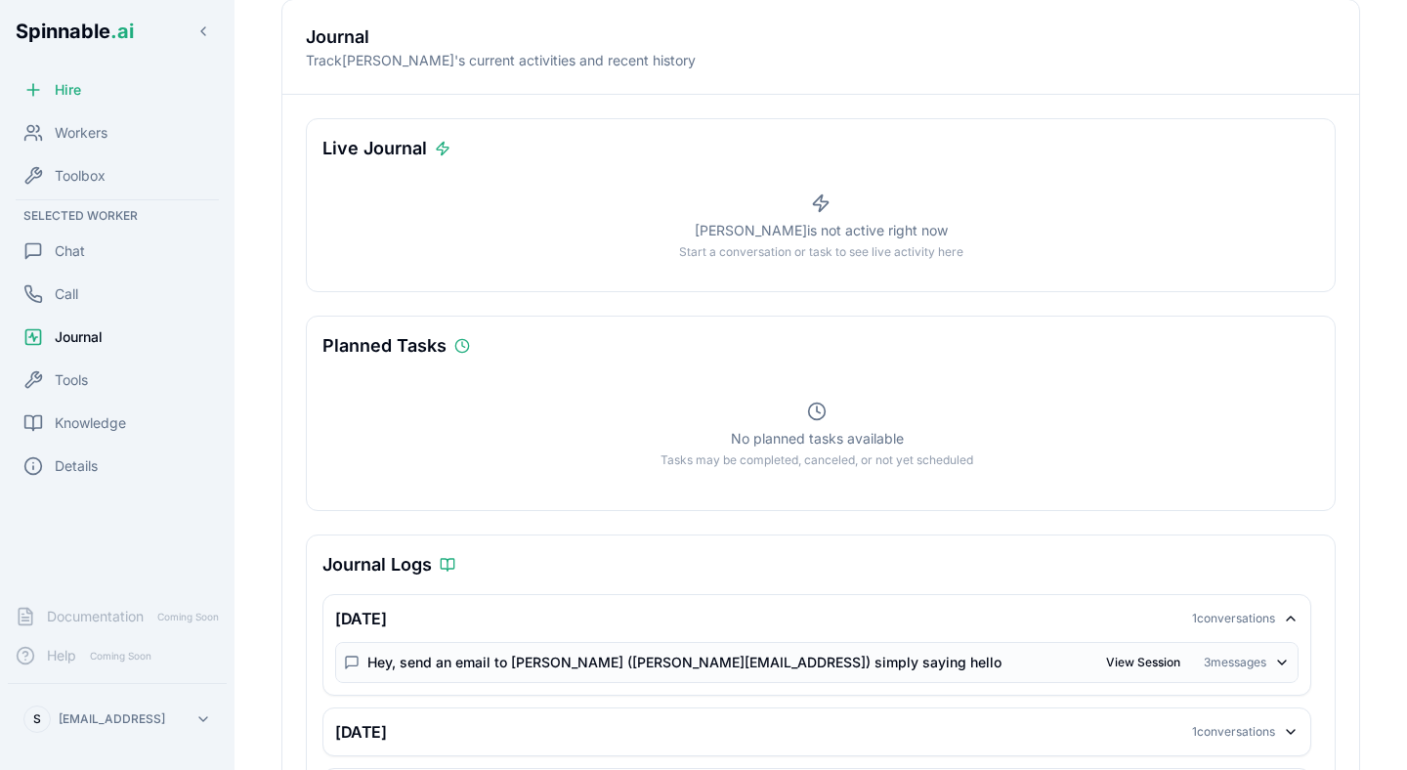
scroll to position [0, 0]
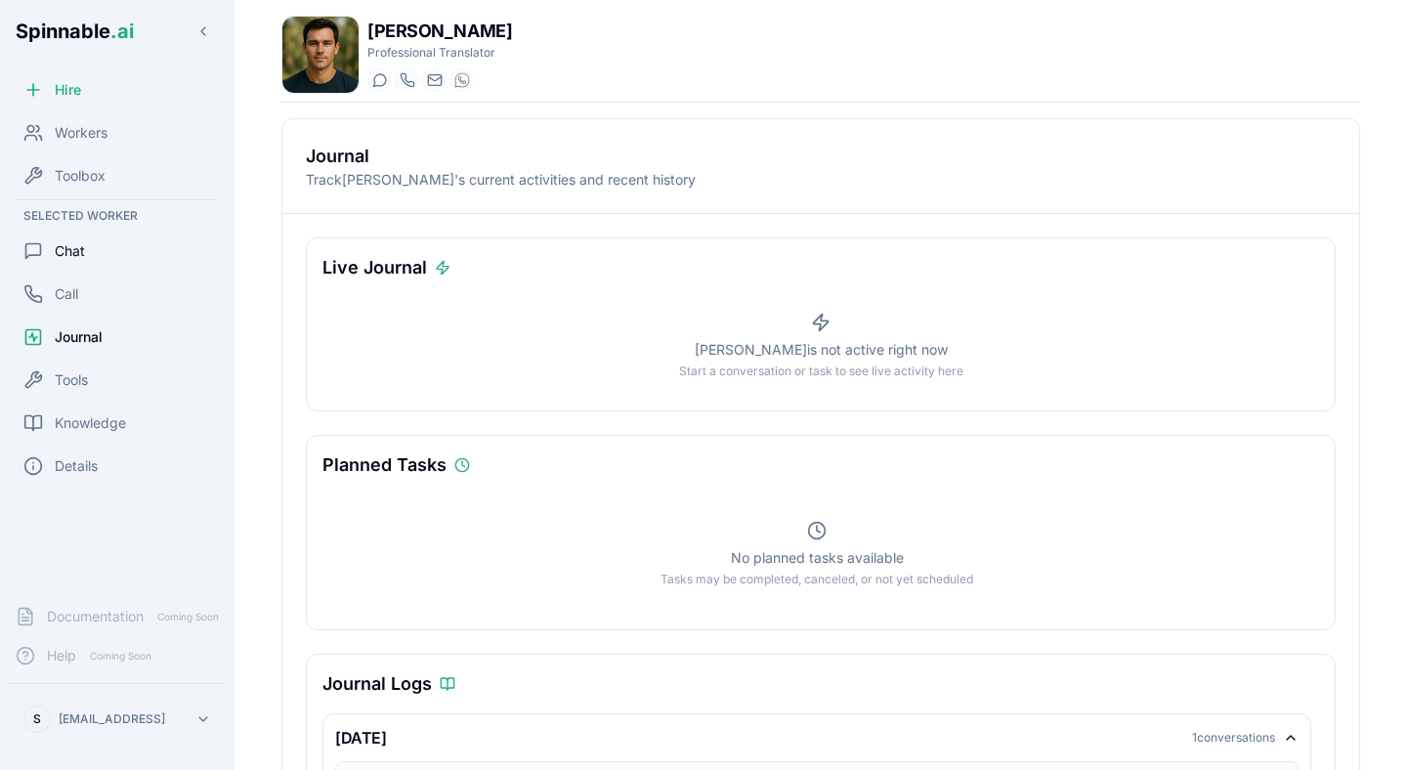
click at [133, 253] on div "Chat" at bounding box center [117, 251] width 219 height 39
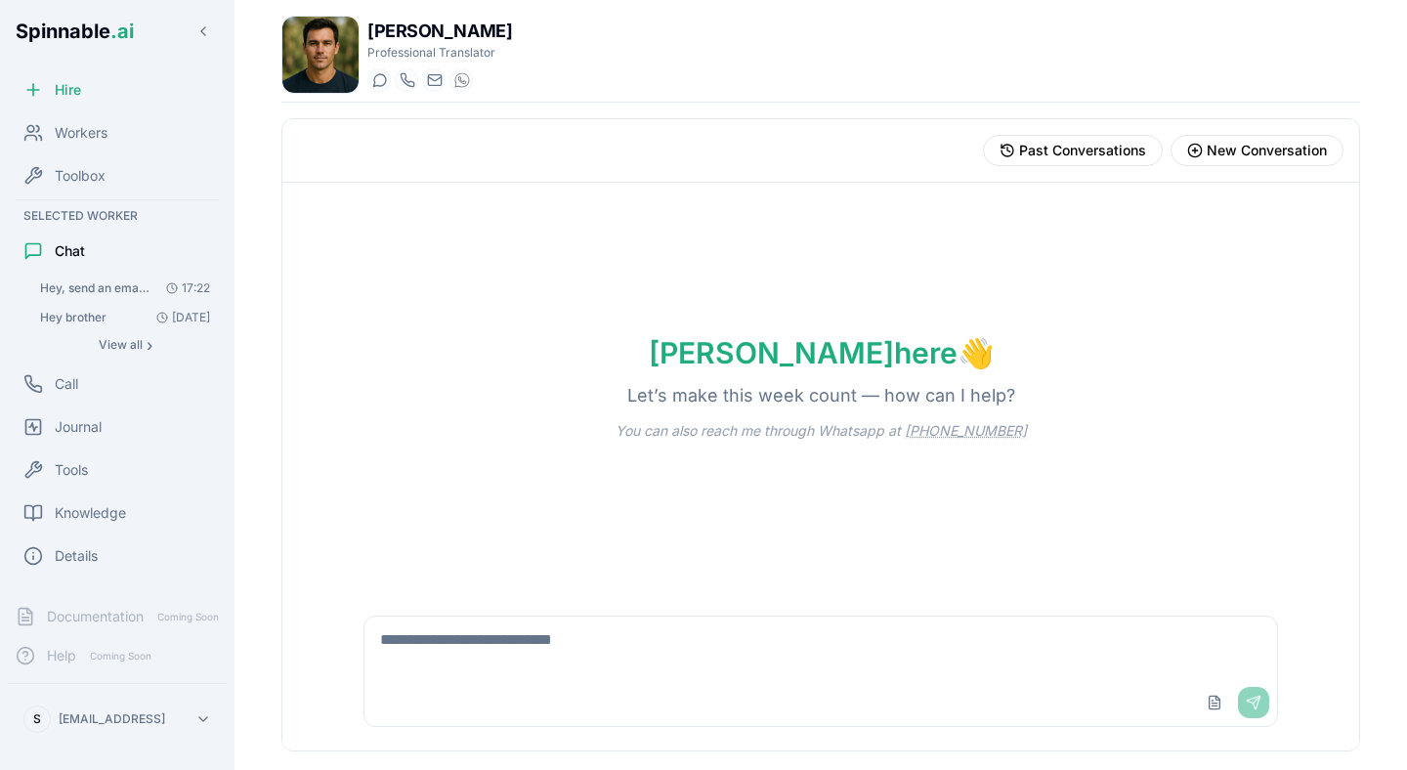
click at [131, 289] on span "Hey, send an email to [PERSON_NAME] ([PERSON_NAME][EMAIL_ADDRESS]) simply sayin…" at bounding box center [95, 289] width 110 height 16
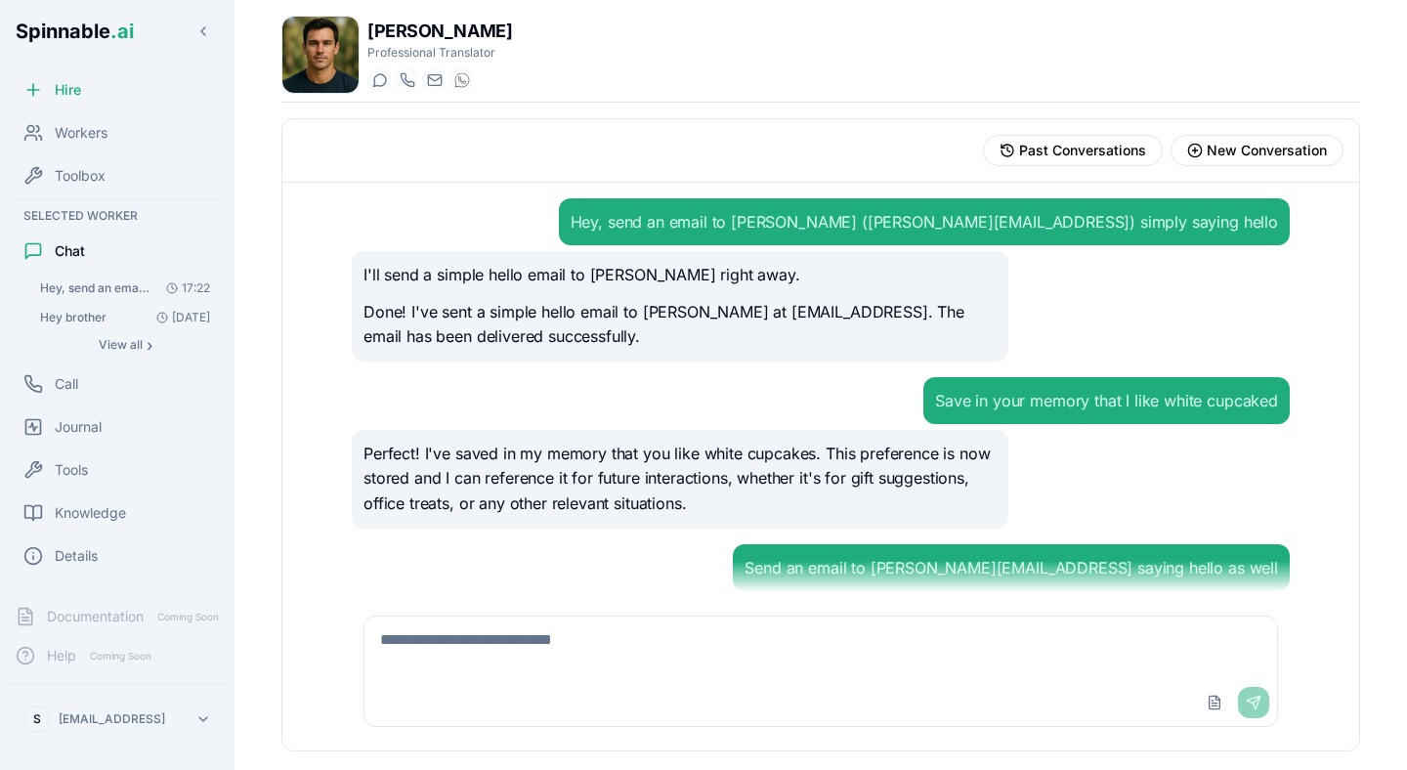
scroll to position [130, 0]
click at [96, 428] on span "Journal" at bounding box center [78, 427] width 47 height 20
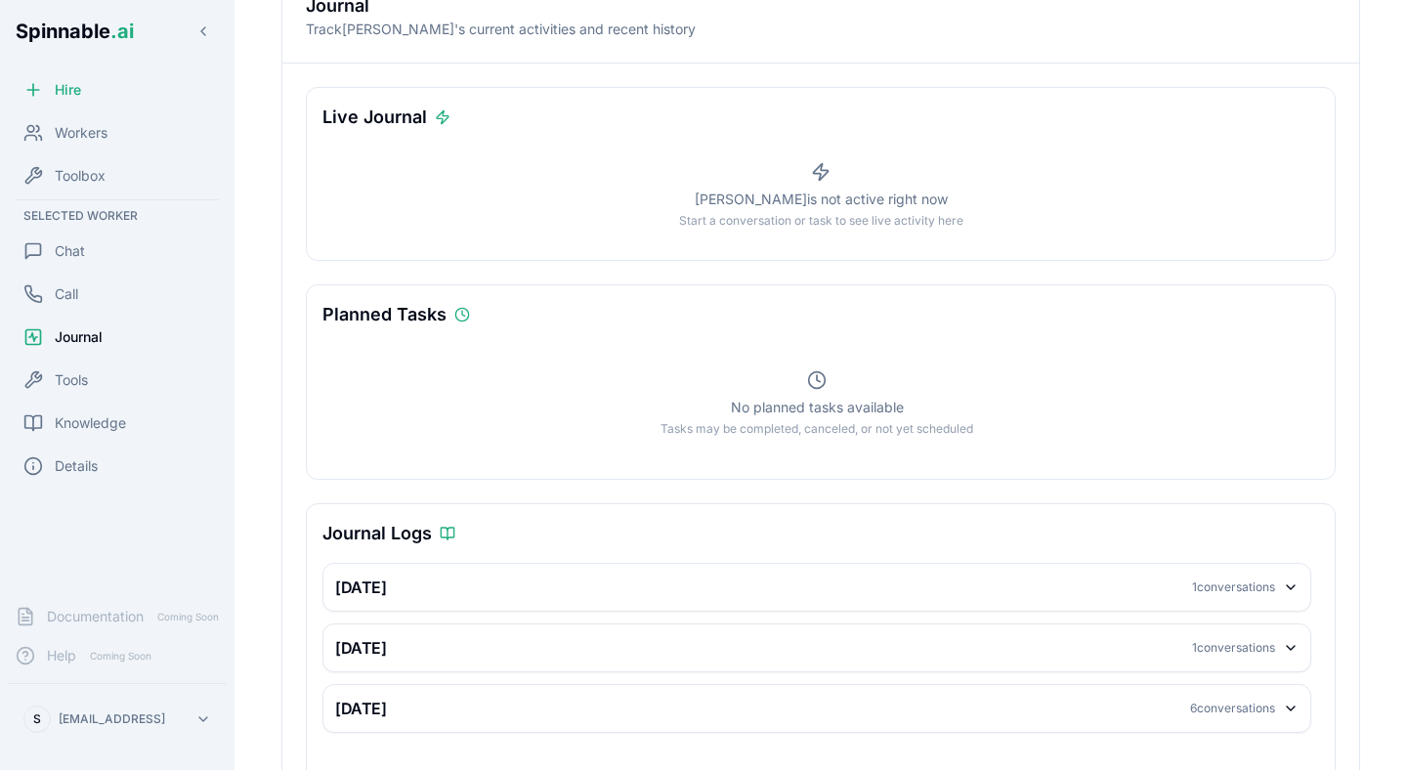
scroll to position [217, 0]
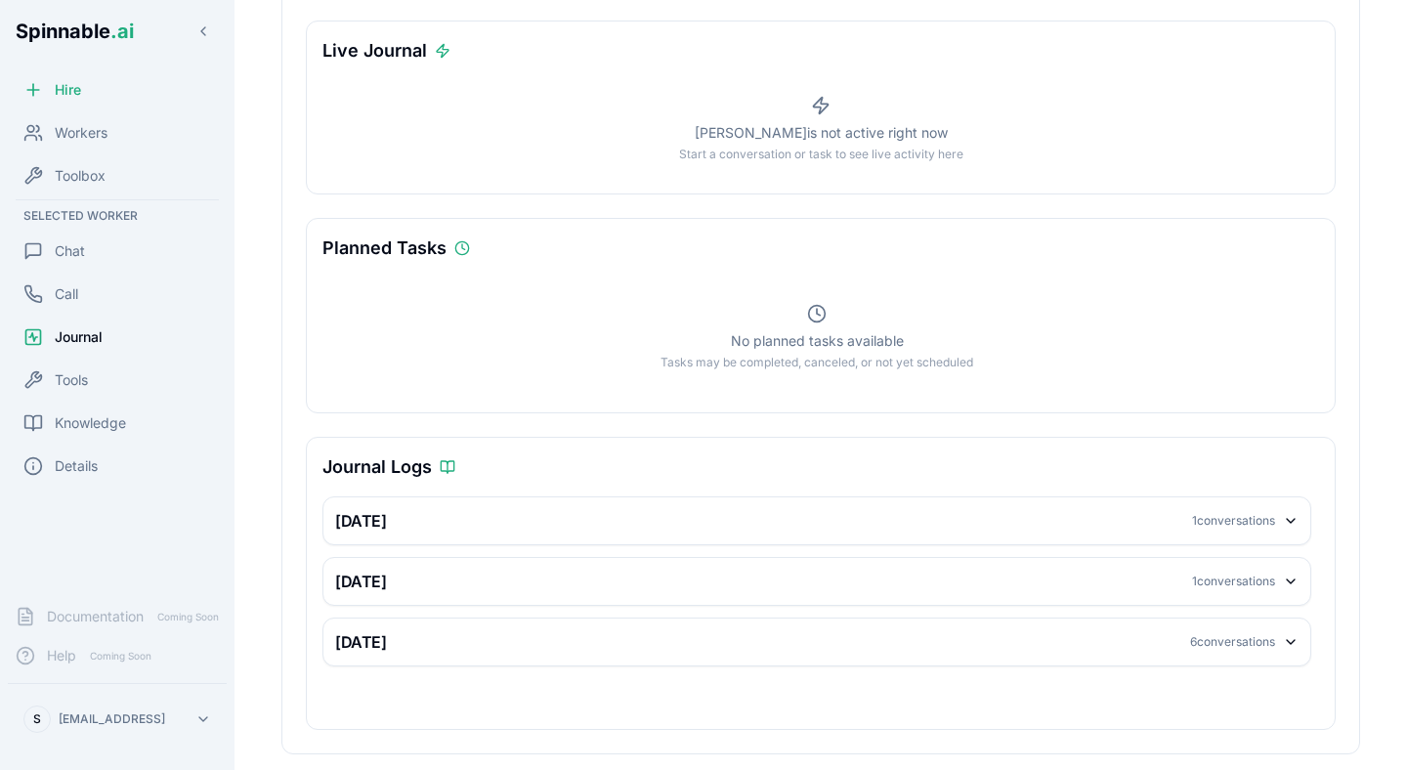
click at [1248, 521] on div "1 conversations" at bounding box center [1233, 521] width 83 height 16
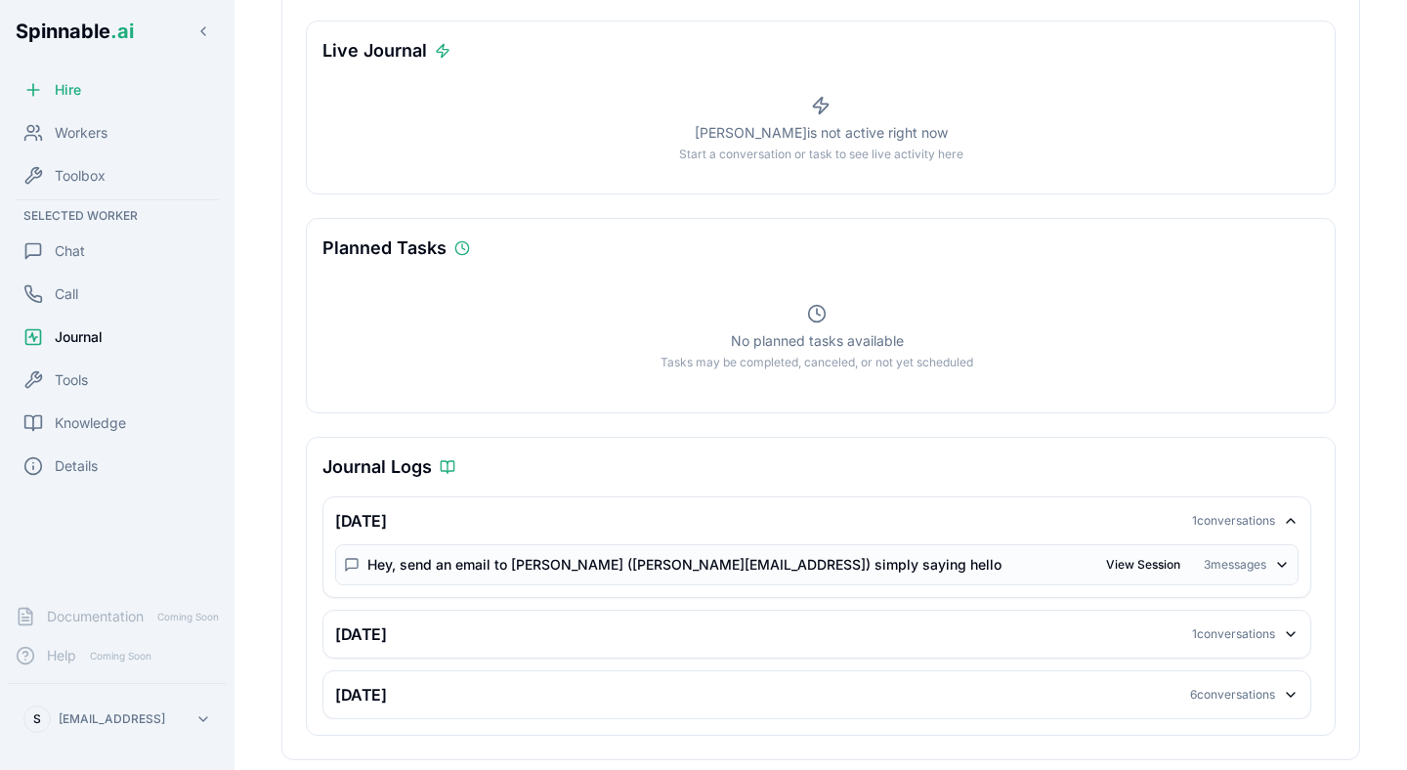
scroll to position [223, 0]
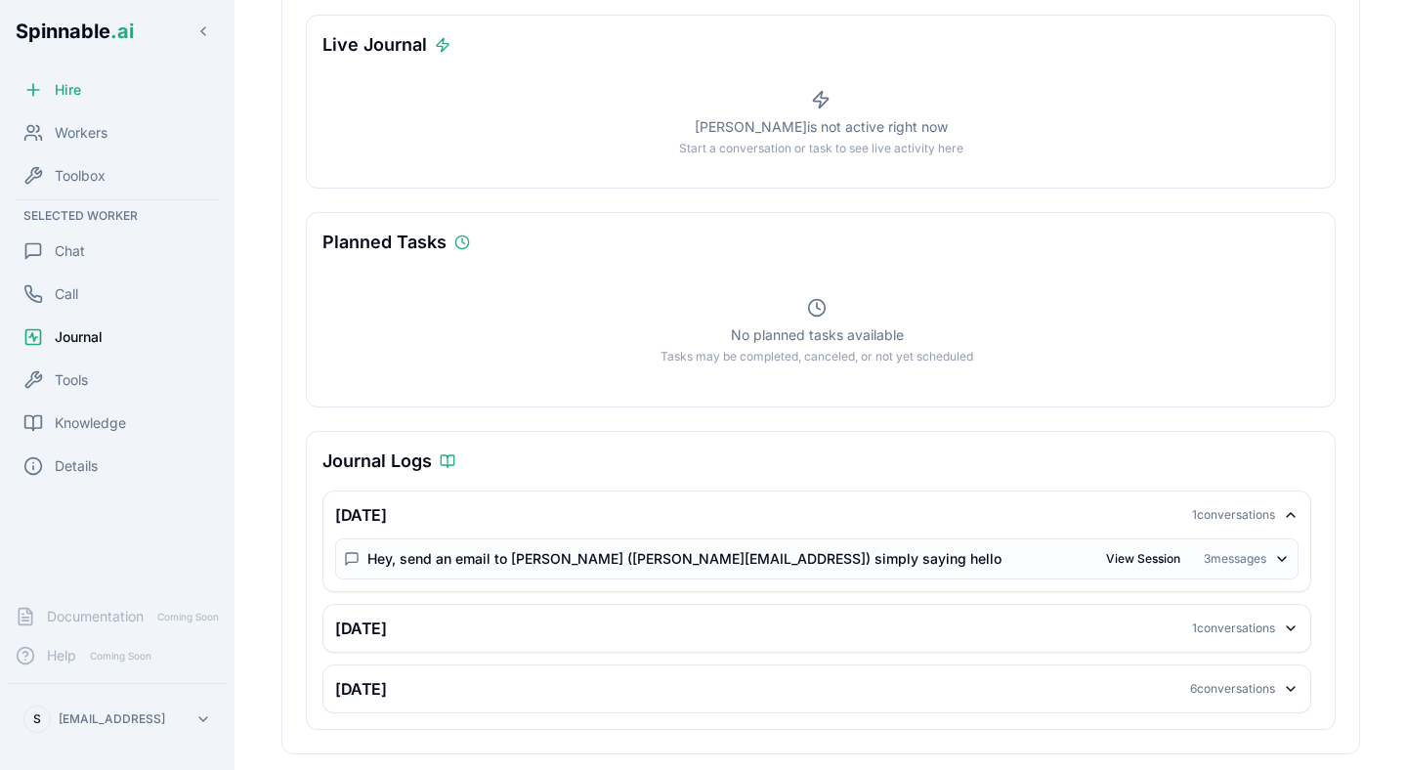
click at [1241, 551] on div "3 messages" at bounding box center [1235, 559] width 63 height 16
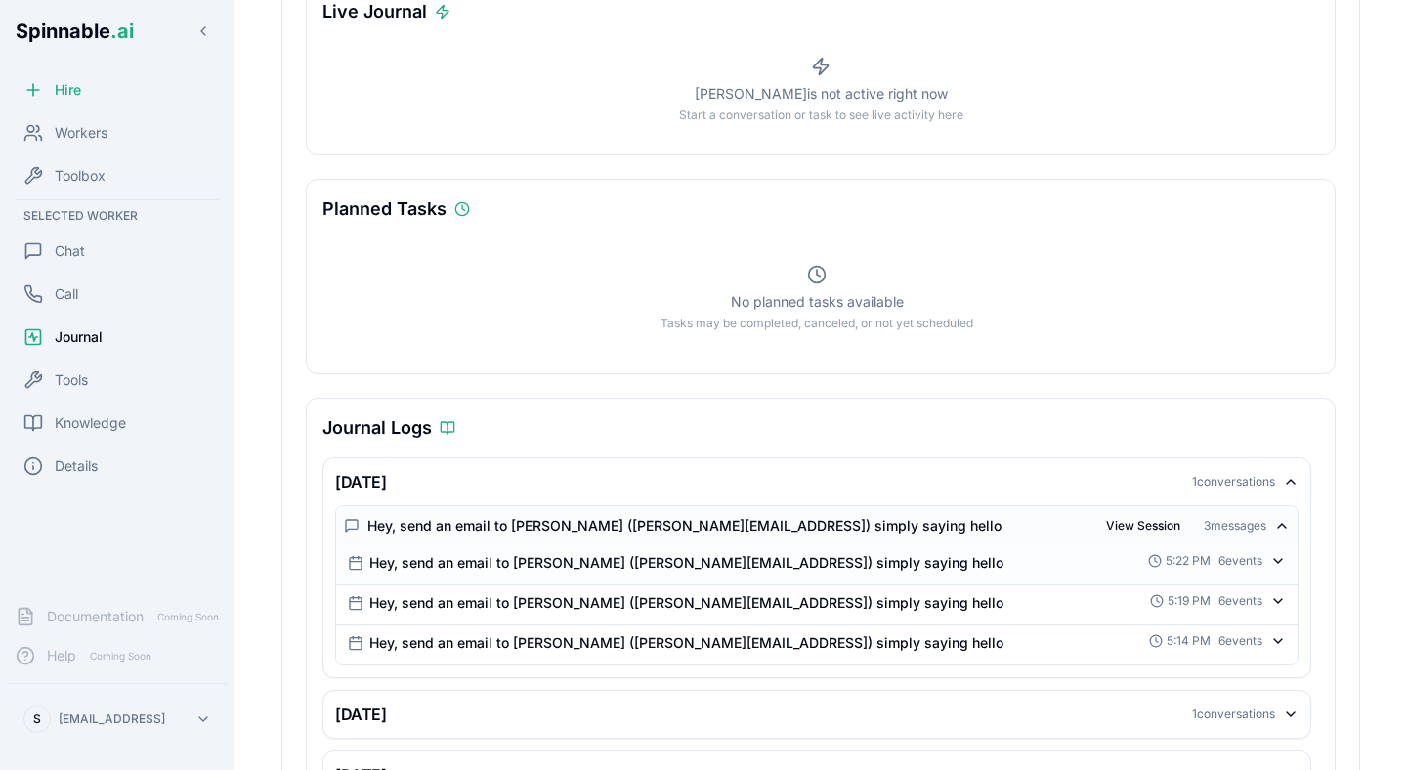
scroll to position [302, 0]
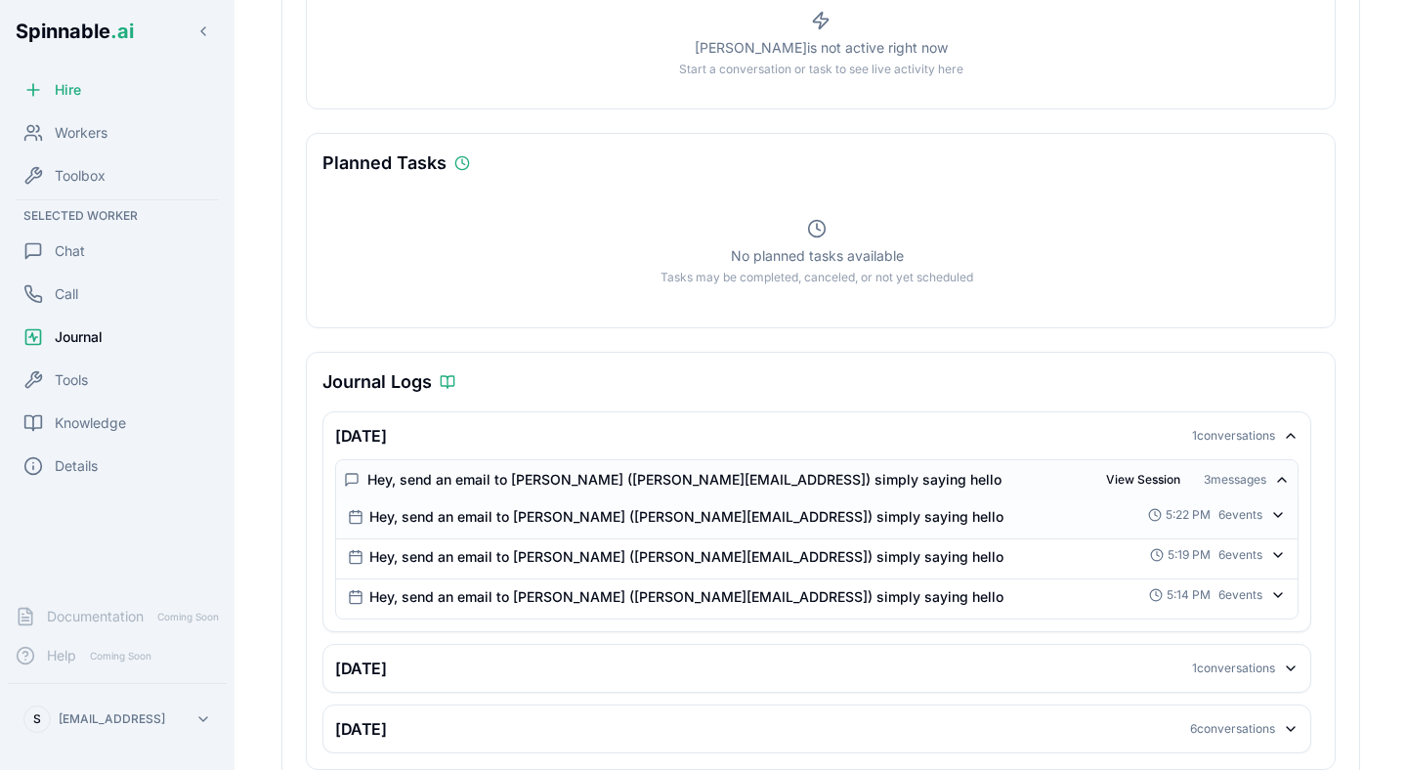
click at [1256, 513] on div "6 events" at bounding box center [1241, 515] width 44 height 16
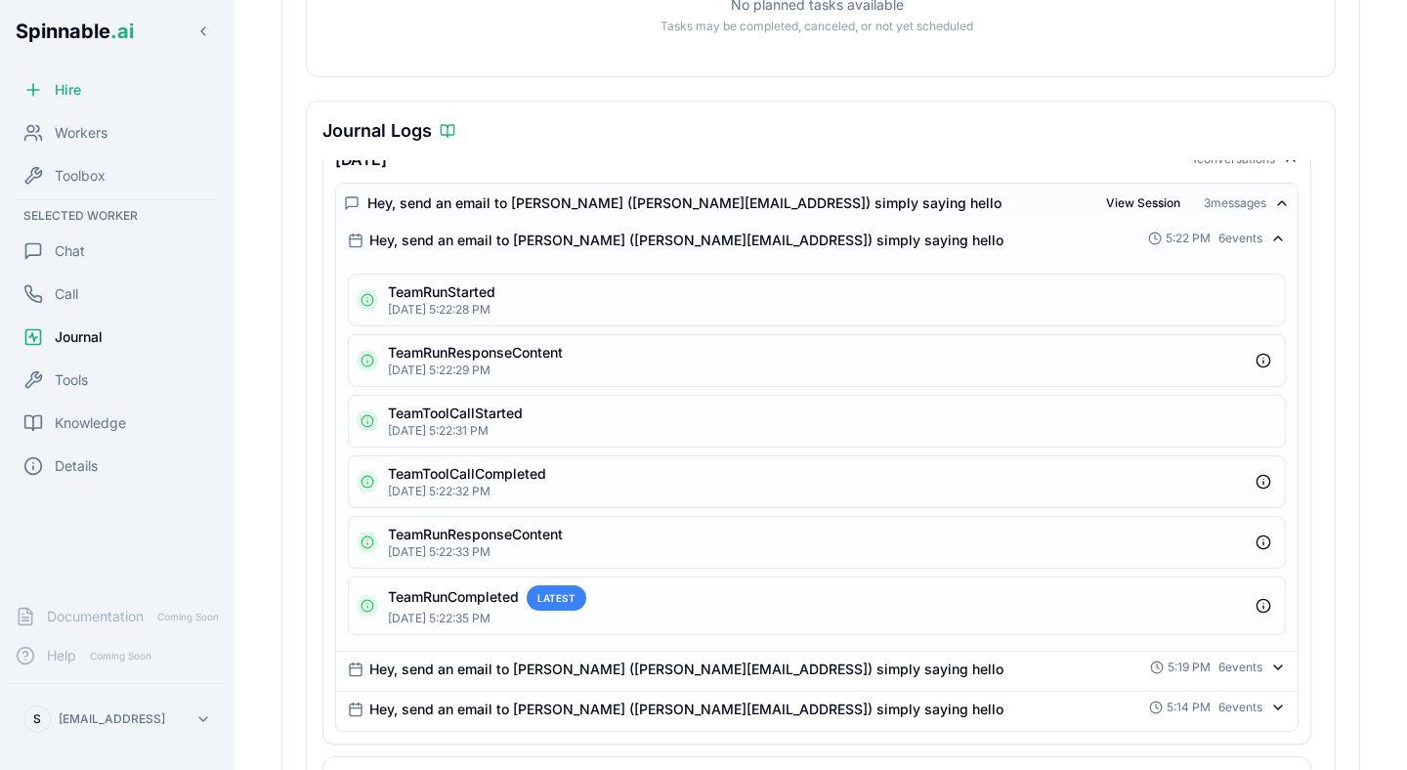
scroll to position [578, 0]
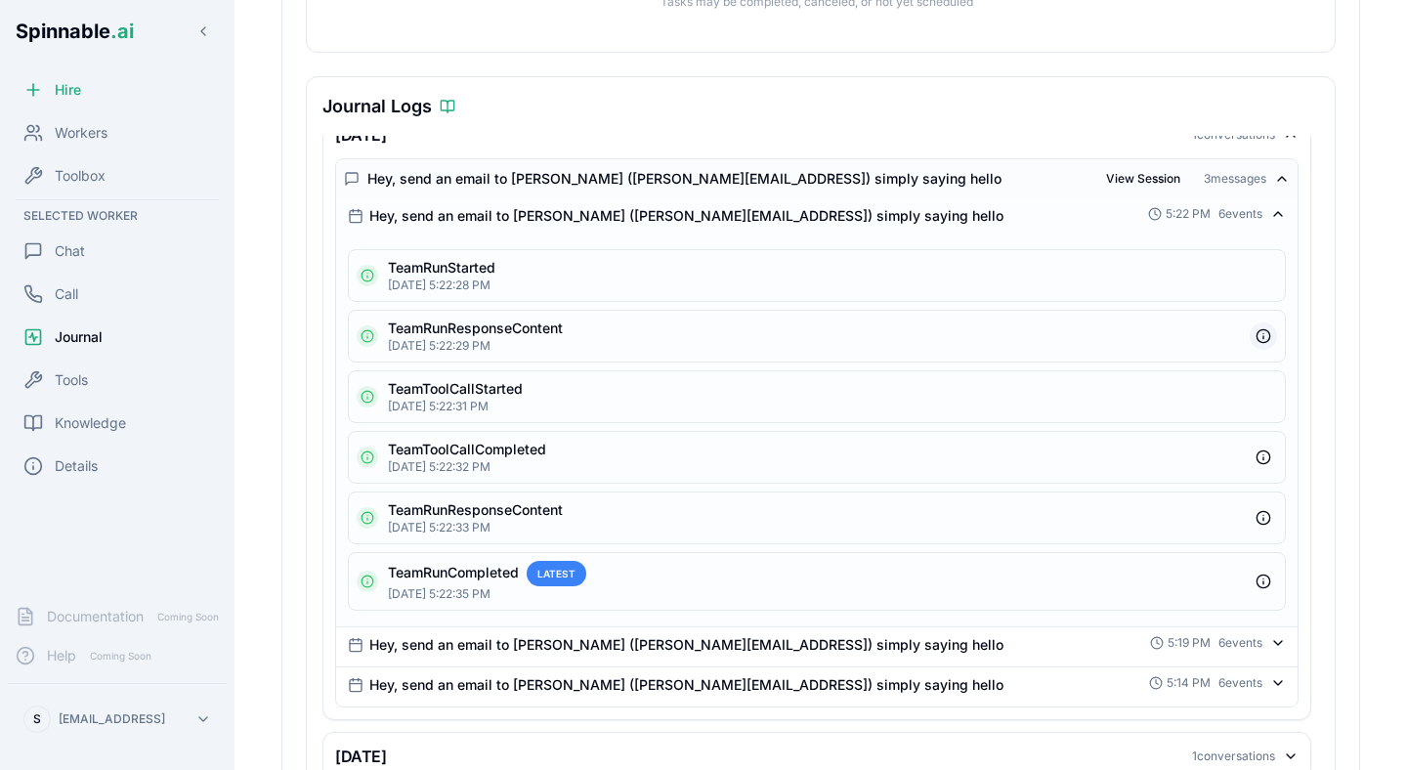
click at [1269, 336] on button "button" at bounding box center [1263, 336] width 27 height 27
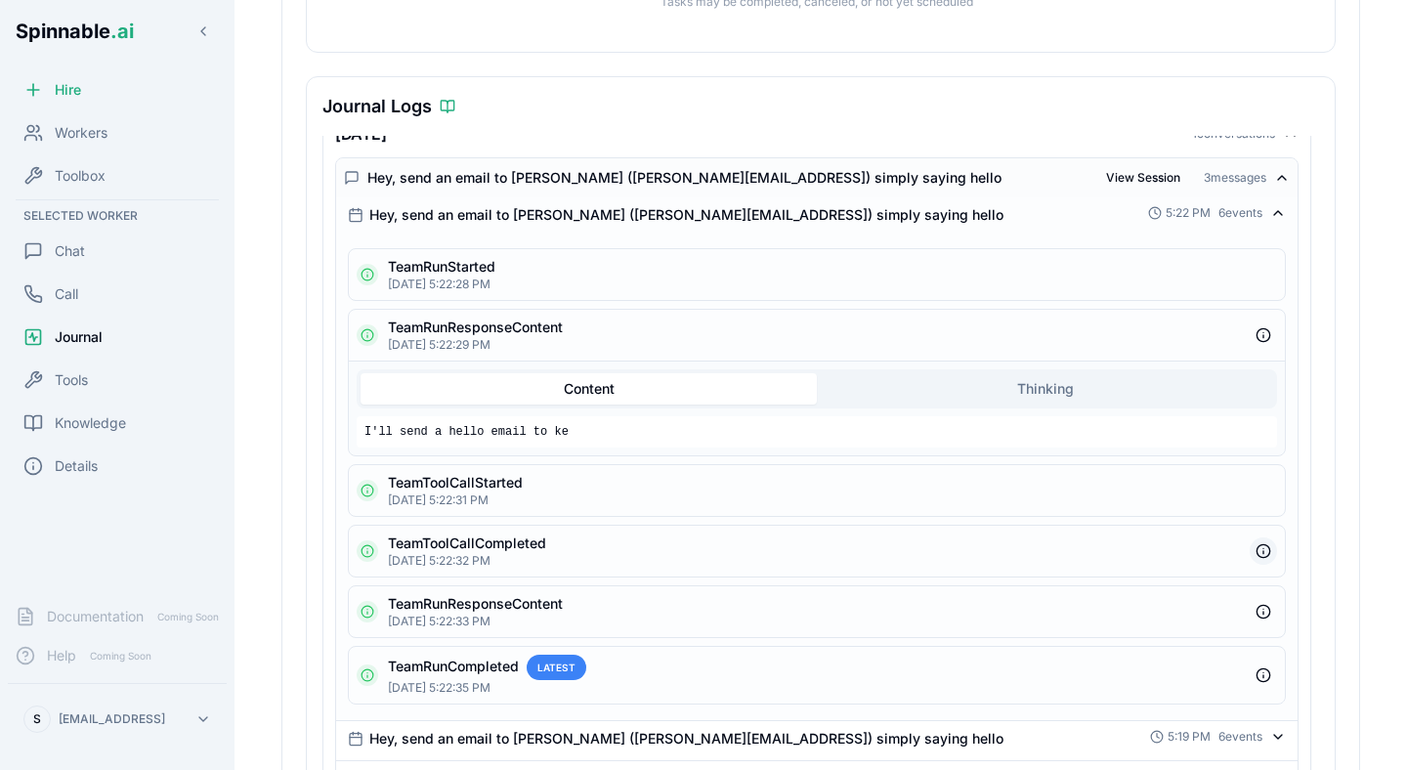
click at [1270, 543] on button "button" at bounding box center [1263, 551] width 27 height 27
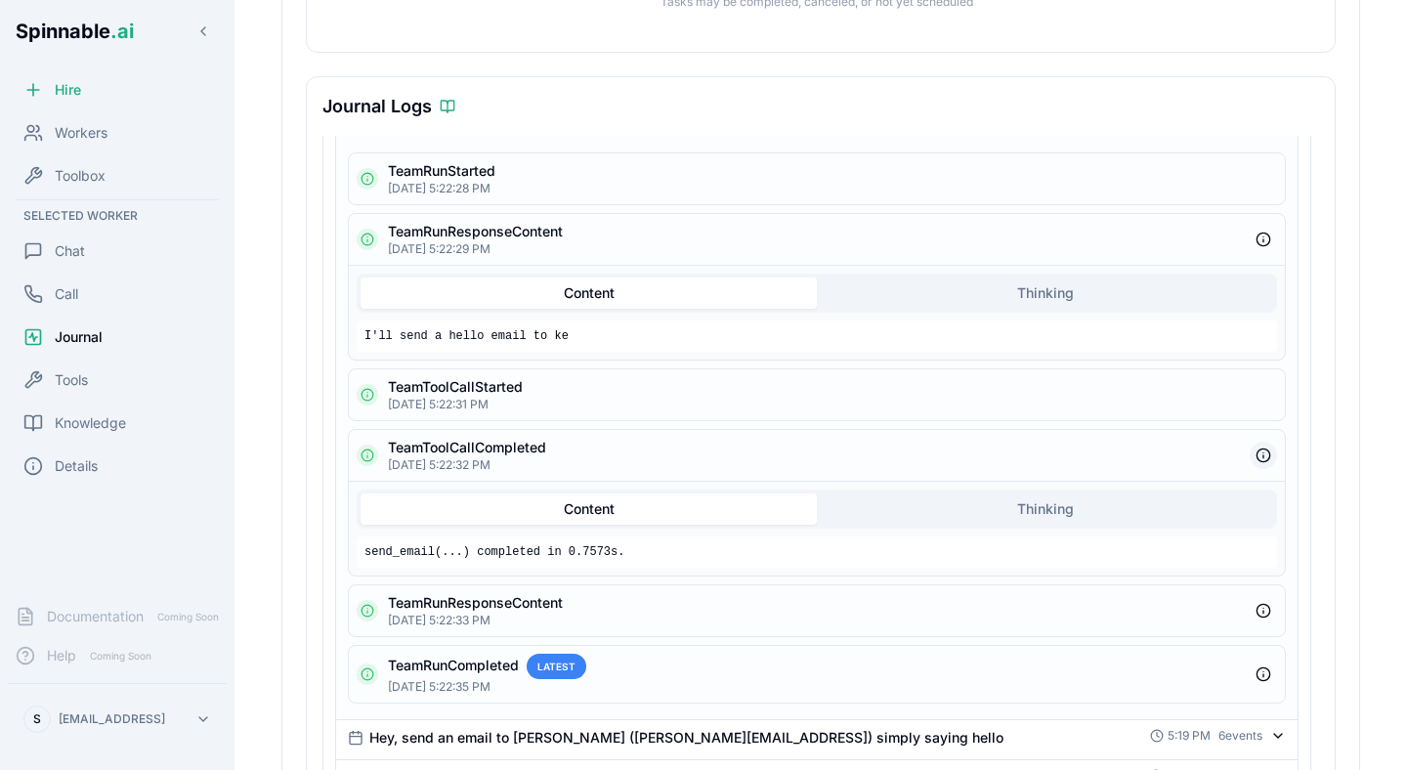
scroll to position [176, 0]
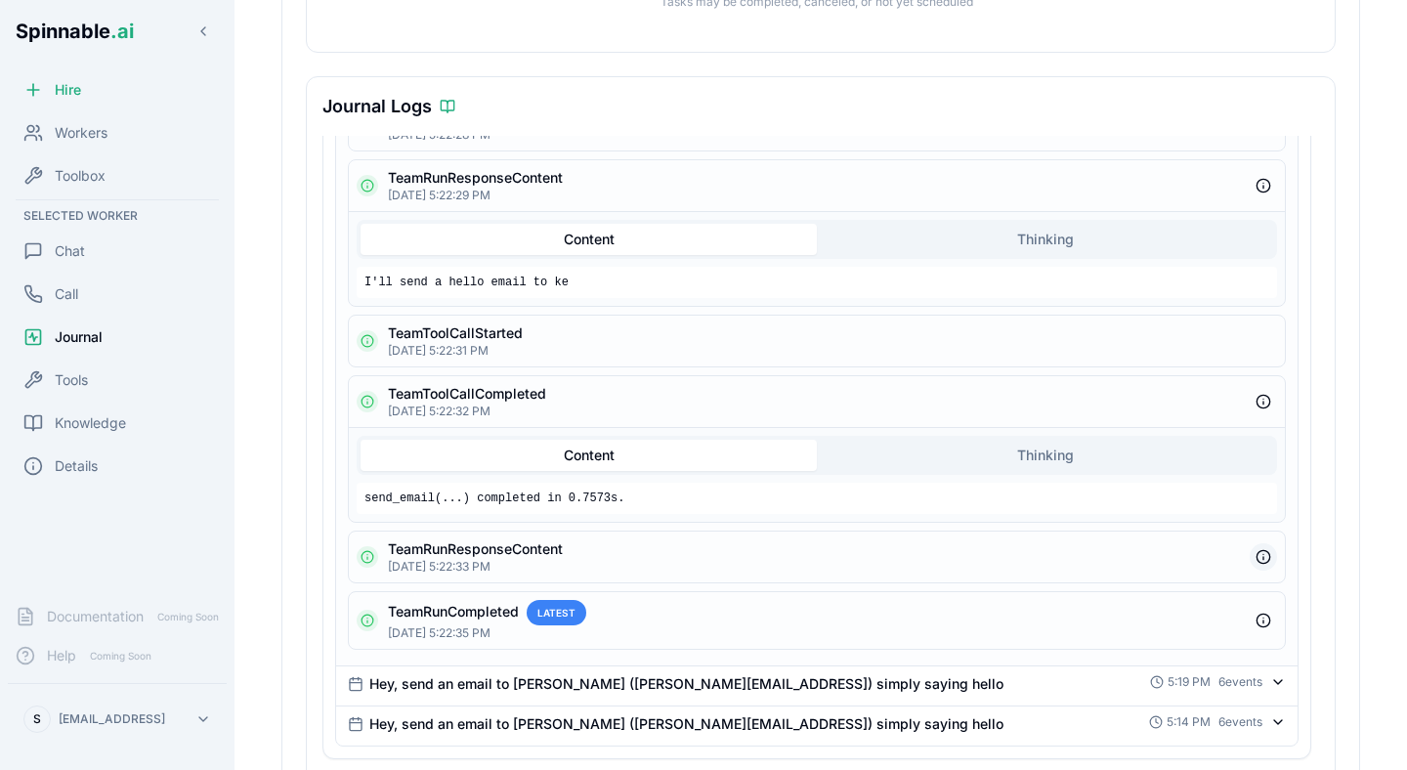
click at [1264, 557] on button "button" at bounding box center [1263, 556] width 27 height 27
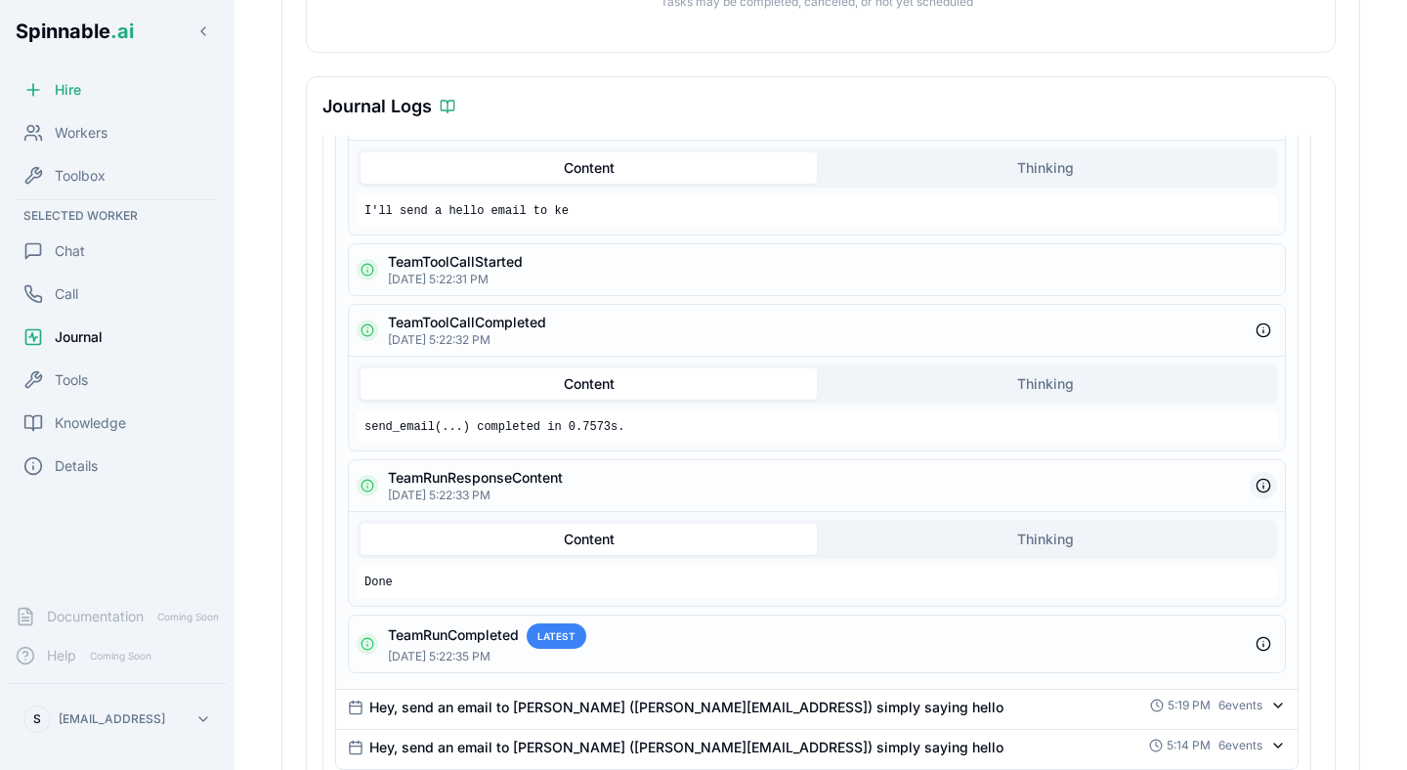
scroll to position [286, 0]
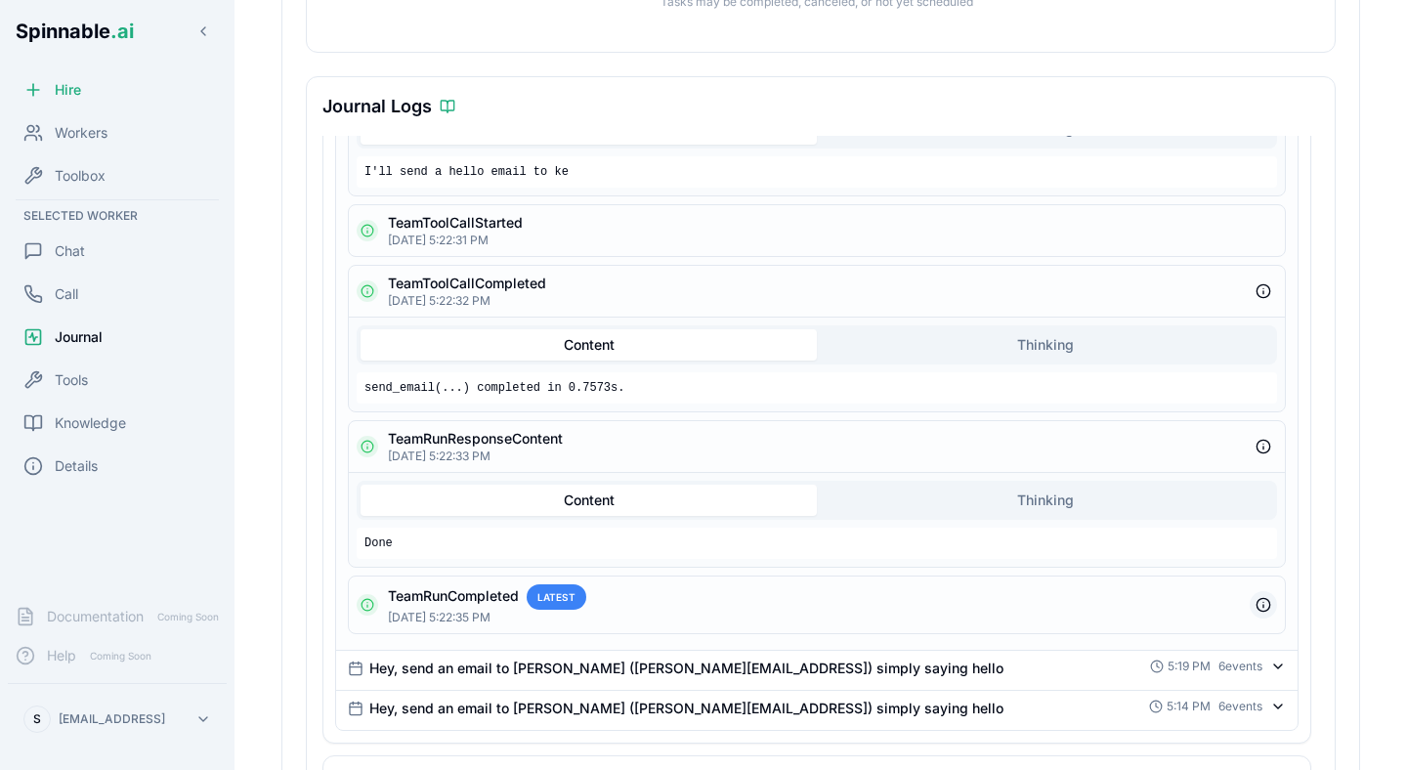
click at [1262, 619] on button "button" at bounding box center [1263, 604] width 27 height 27
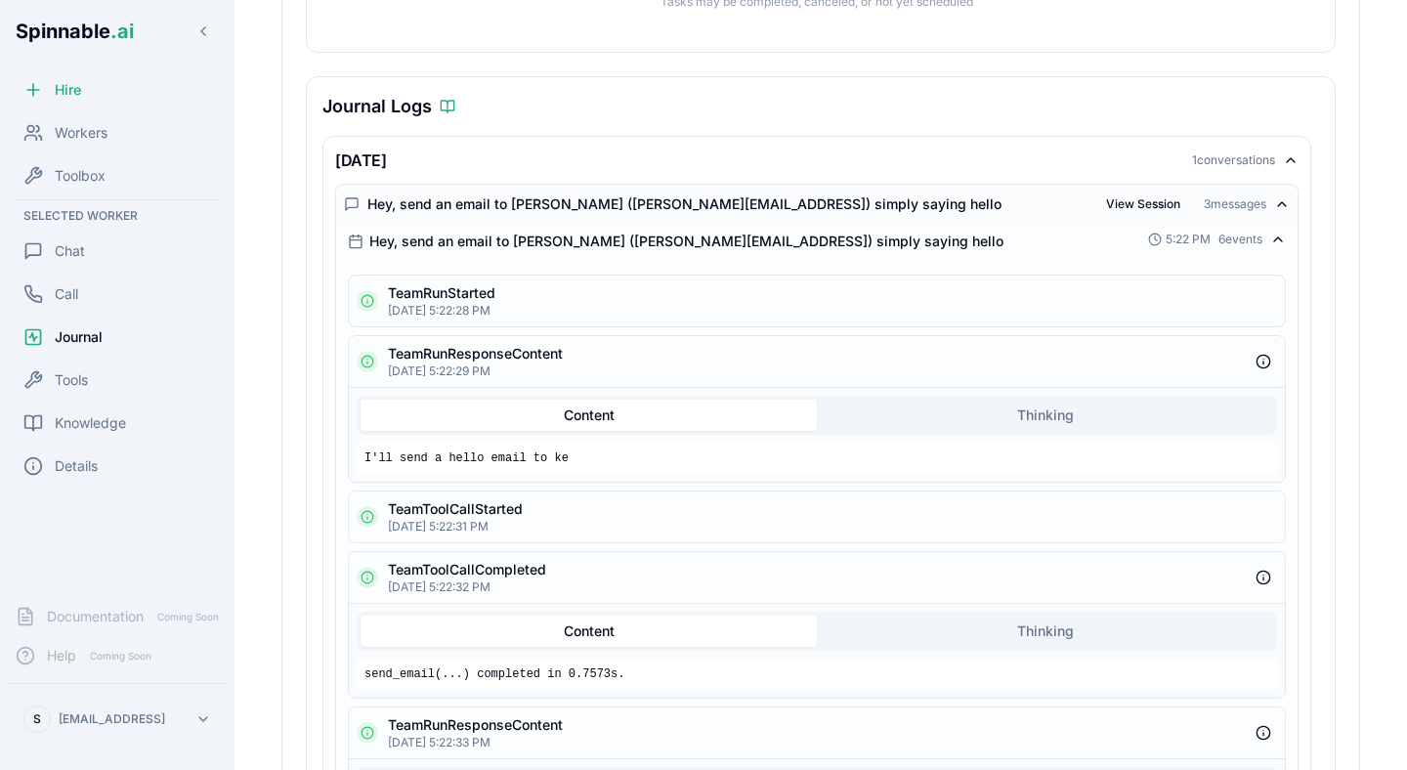
scroll to position [0, 0]
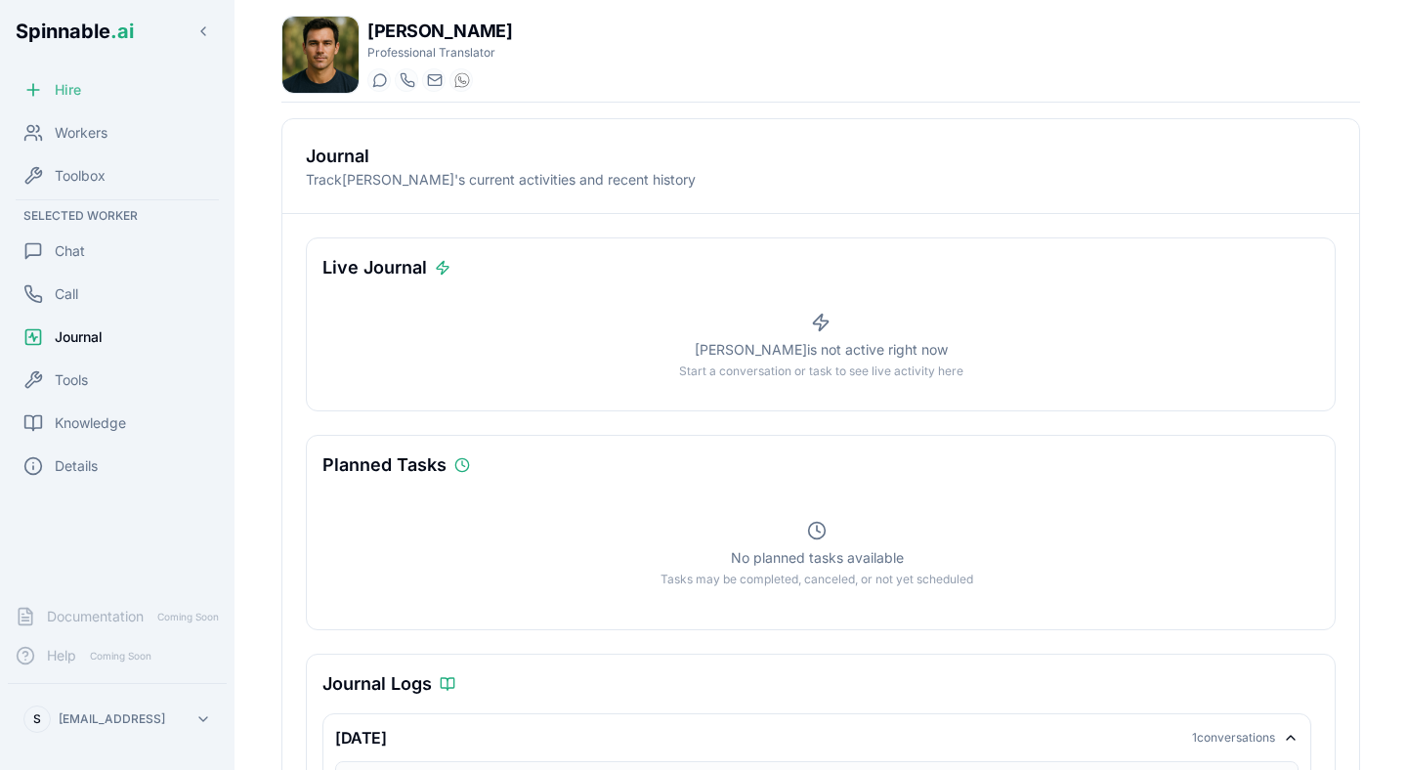
click at [75, 100] on div "Hire" at bounding box center [117, 89] width 219 height 39
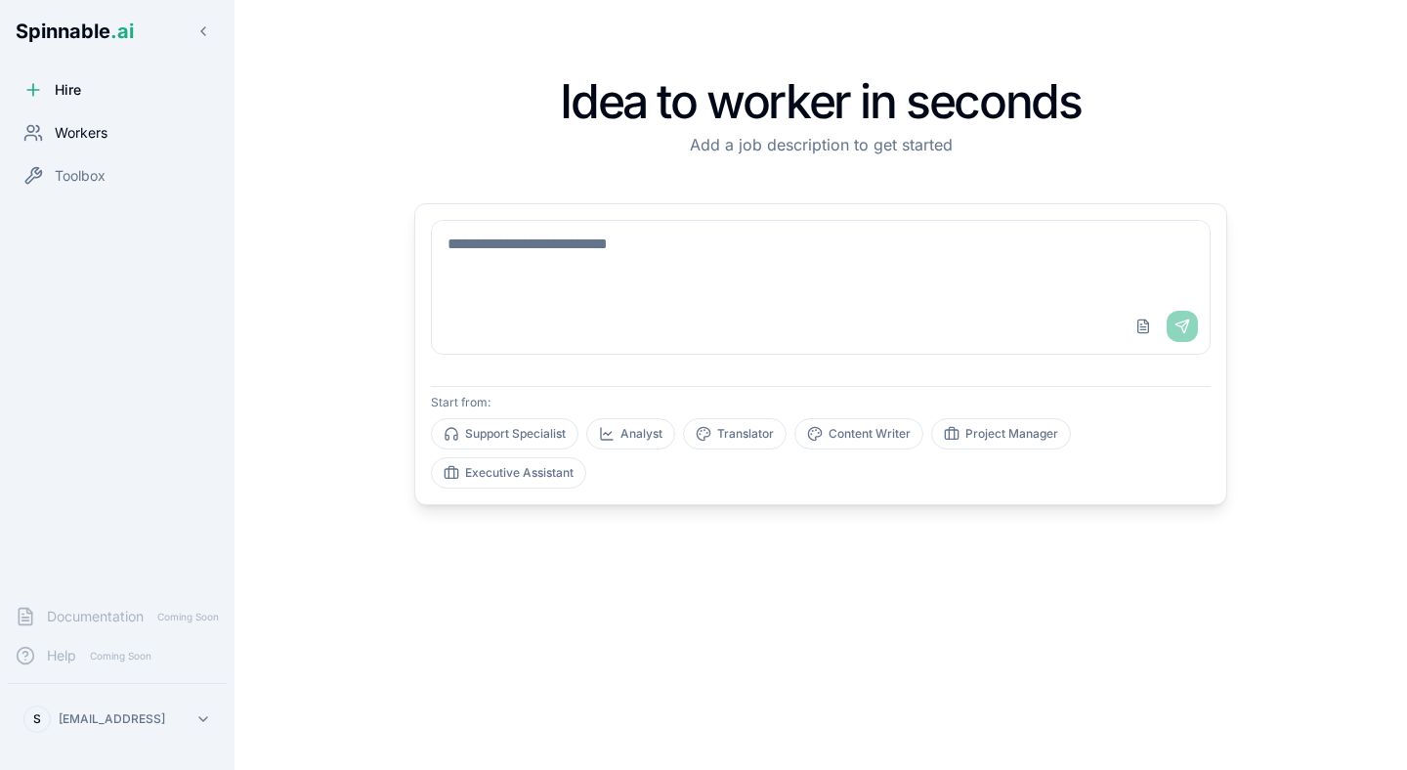
click at [109, 117] on div "Workers" at bounding box center [117, 132] width 219 height 39
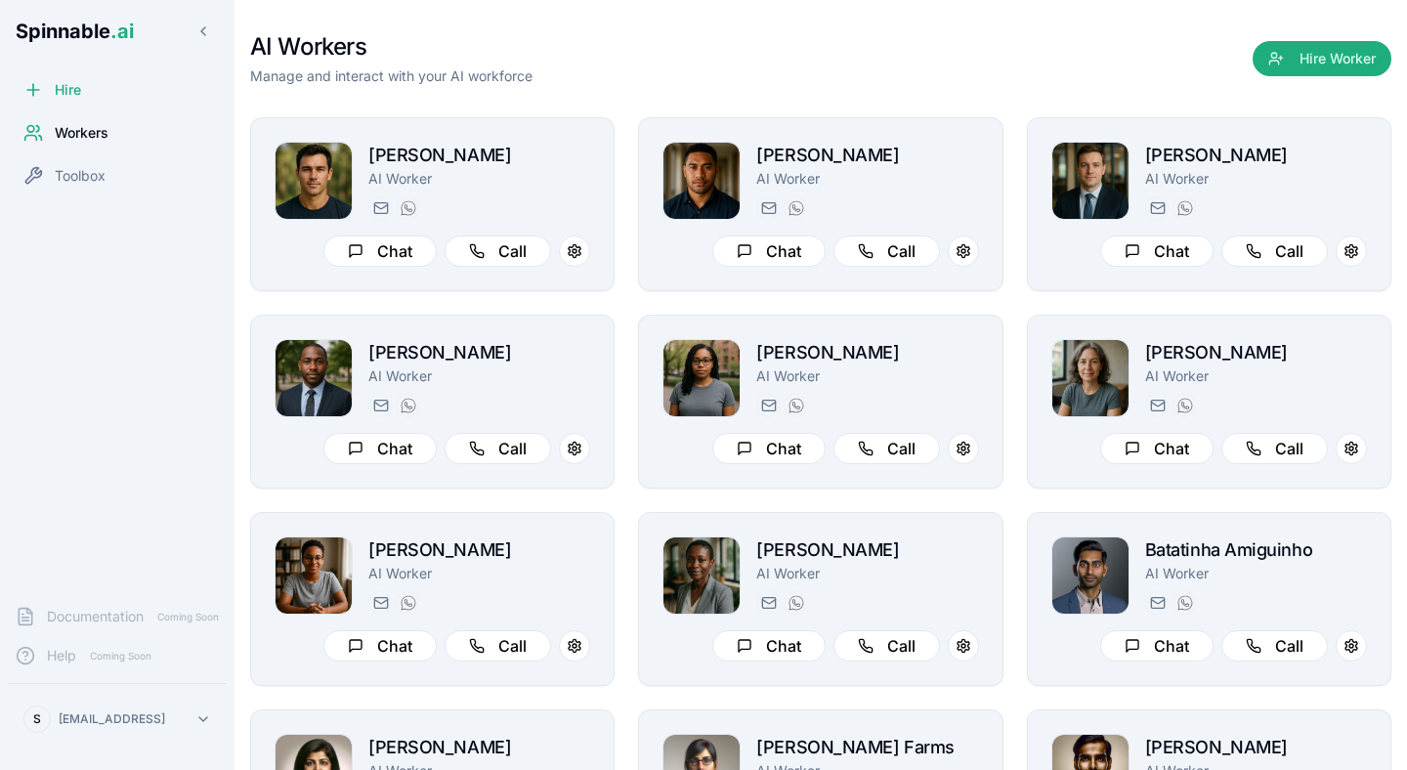
click at [732, 49] on div "AI Workers Manage and interact with your AI workforce Hire Worker" at bounding box center [821, 58] width 1142 height 55
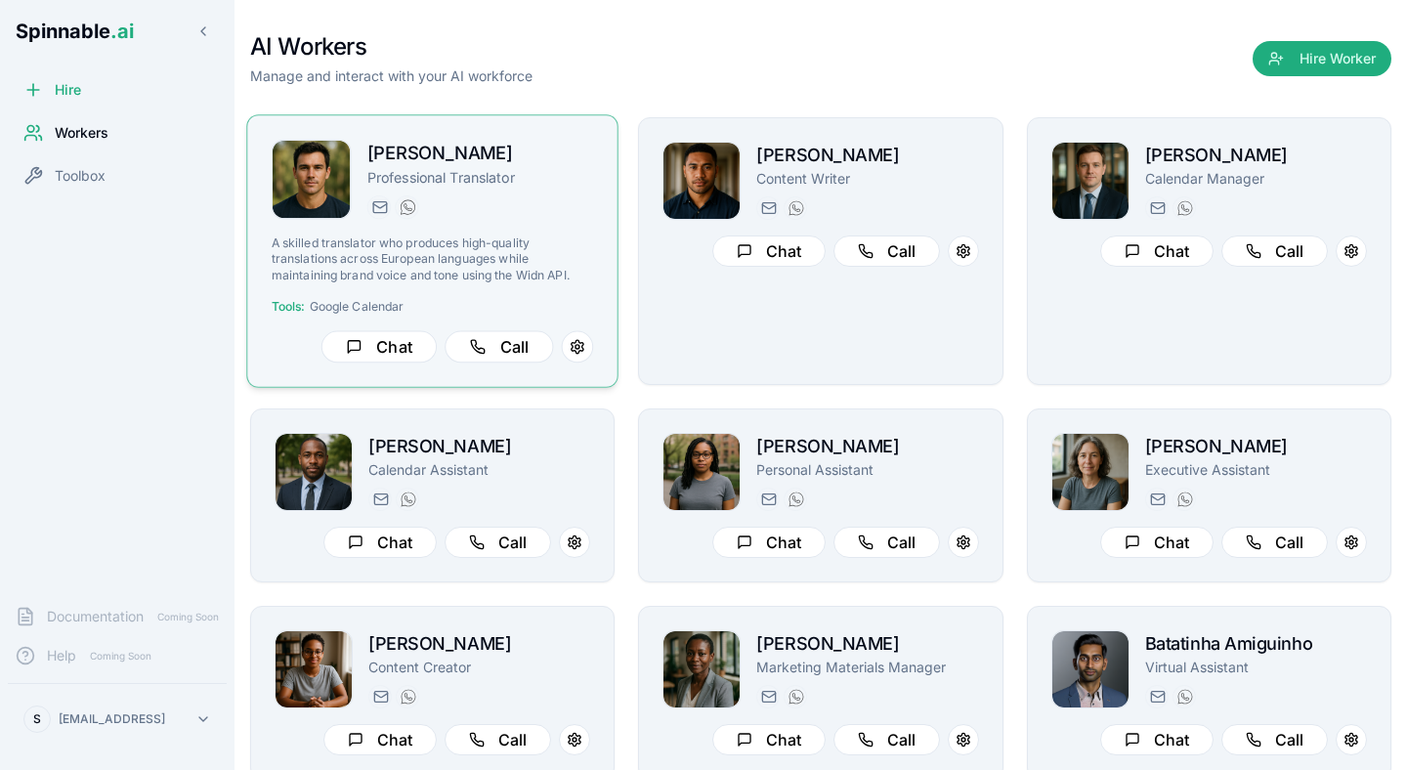
click at [457, 205] on div "felix.kaur@getspinnable.ai +351 915 743 953" at bounding box center [480, 206] width 227 height 23
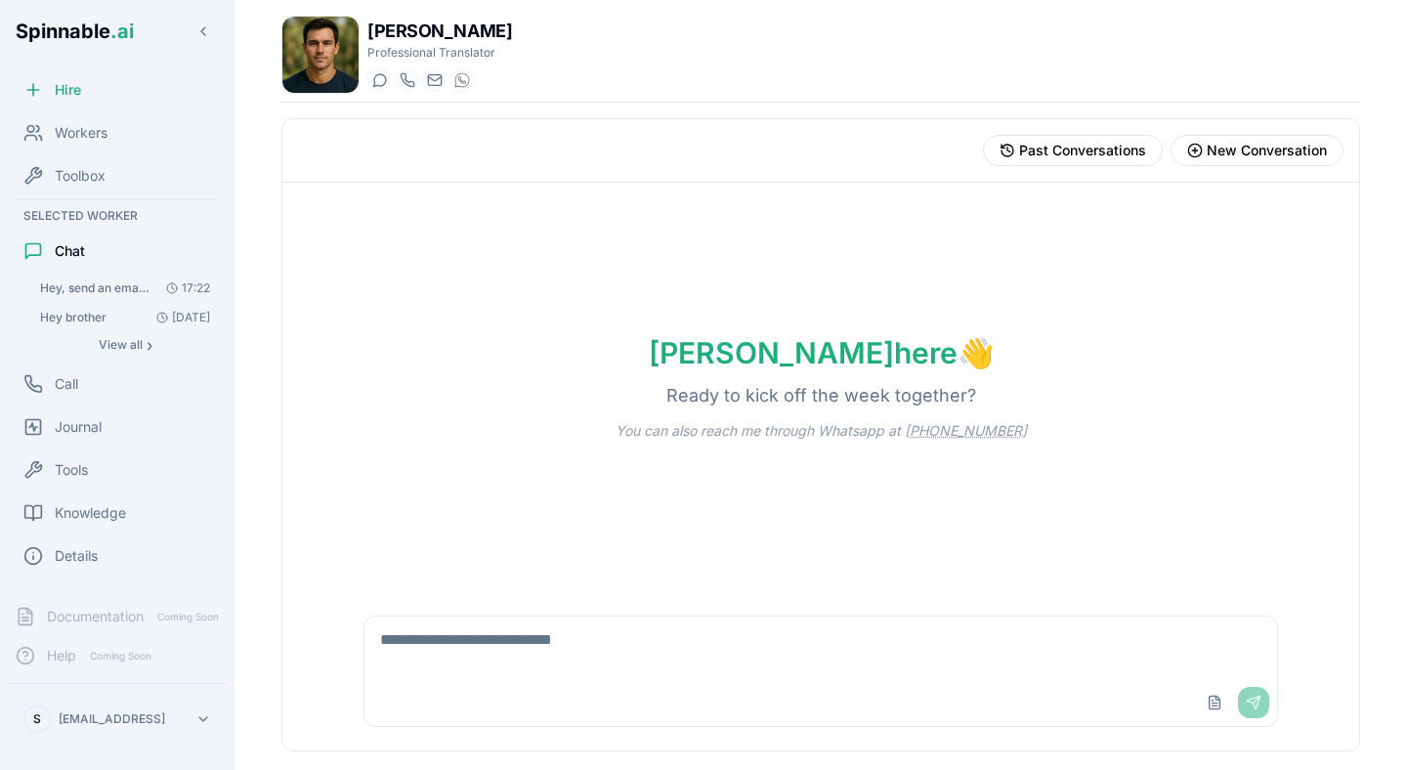
click at [479, 49] on p "Professional Translator" at bounding box center [439, 53] width 145 height 16
click at [525, 49] on div "Felix Kaur Professional Translator Start a chat Start a call felix.kaur@getspin…" at bounding box center [820, 59] width 1079 height 87
click at [911, 46] on div "Felix Kaur Professional Translator Start a chat Start a call felix.kaur@getspin…" at bounding box center [820, 59] width 1079 height 87
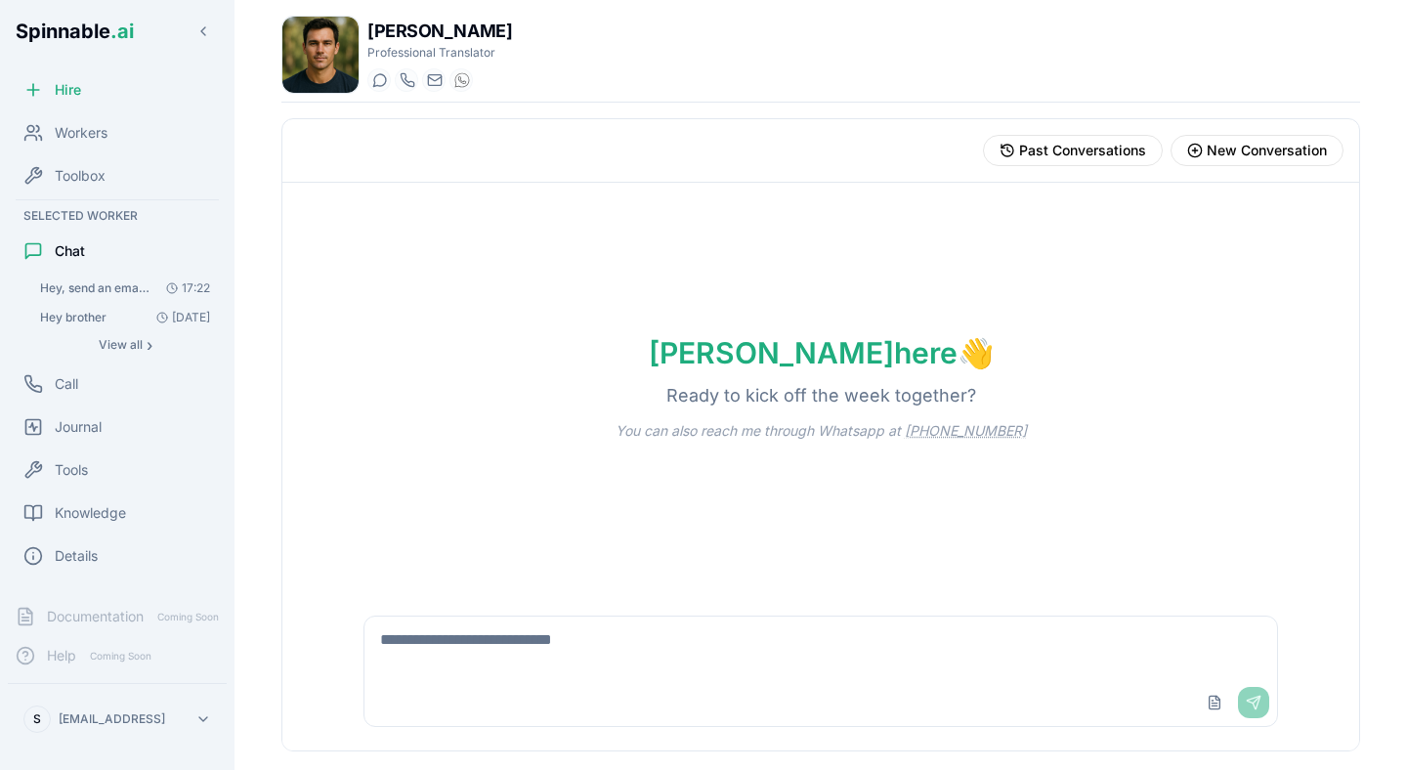
click at [858, 118] on div "Past Conversations New Conversation Conversations Hey, send an email to Fábio (…" at bounding box center [820, 434] width 1079 height 633
click at [75, 120] on div "Workers" at bounding box center [117, 132] width 219 height 39
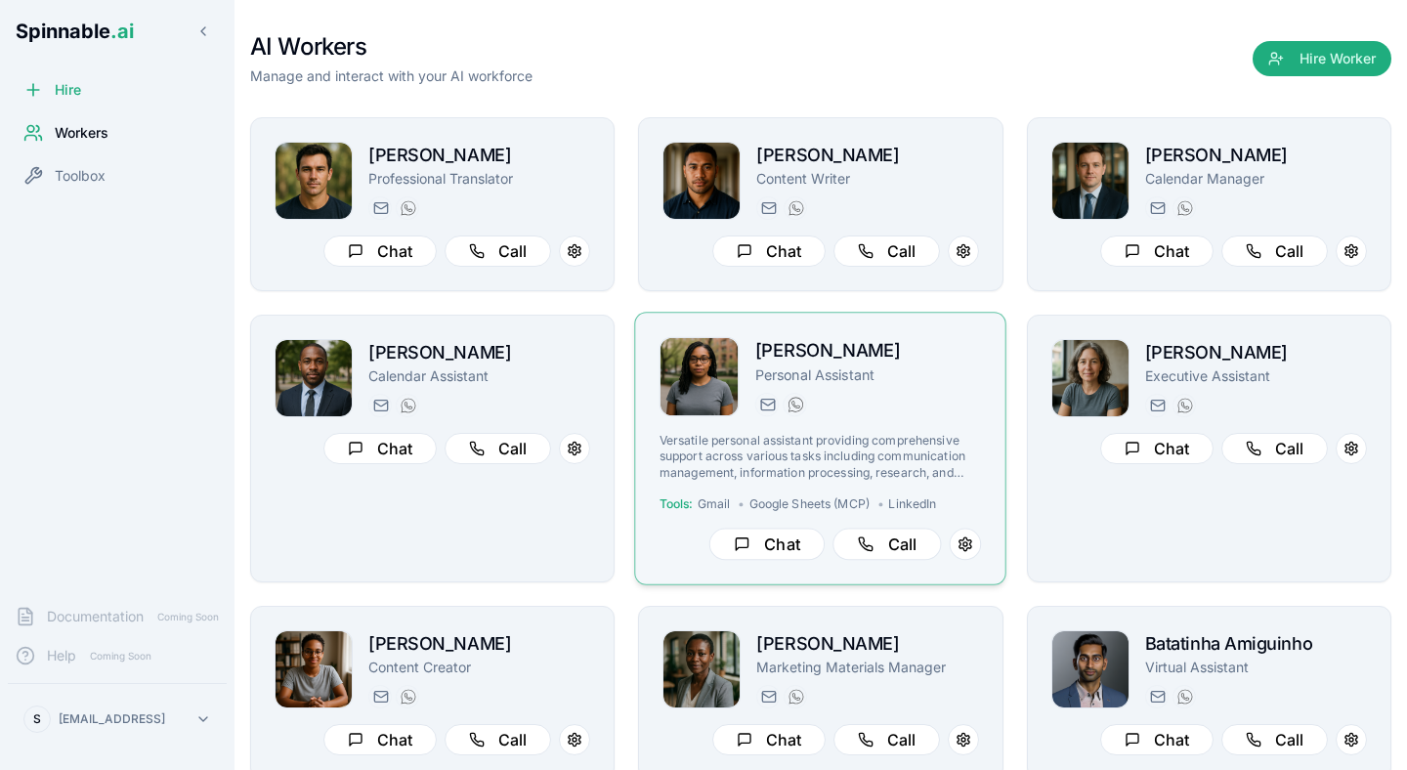
scroll to position [112, 0]
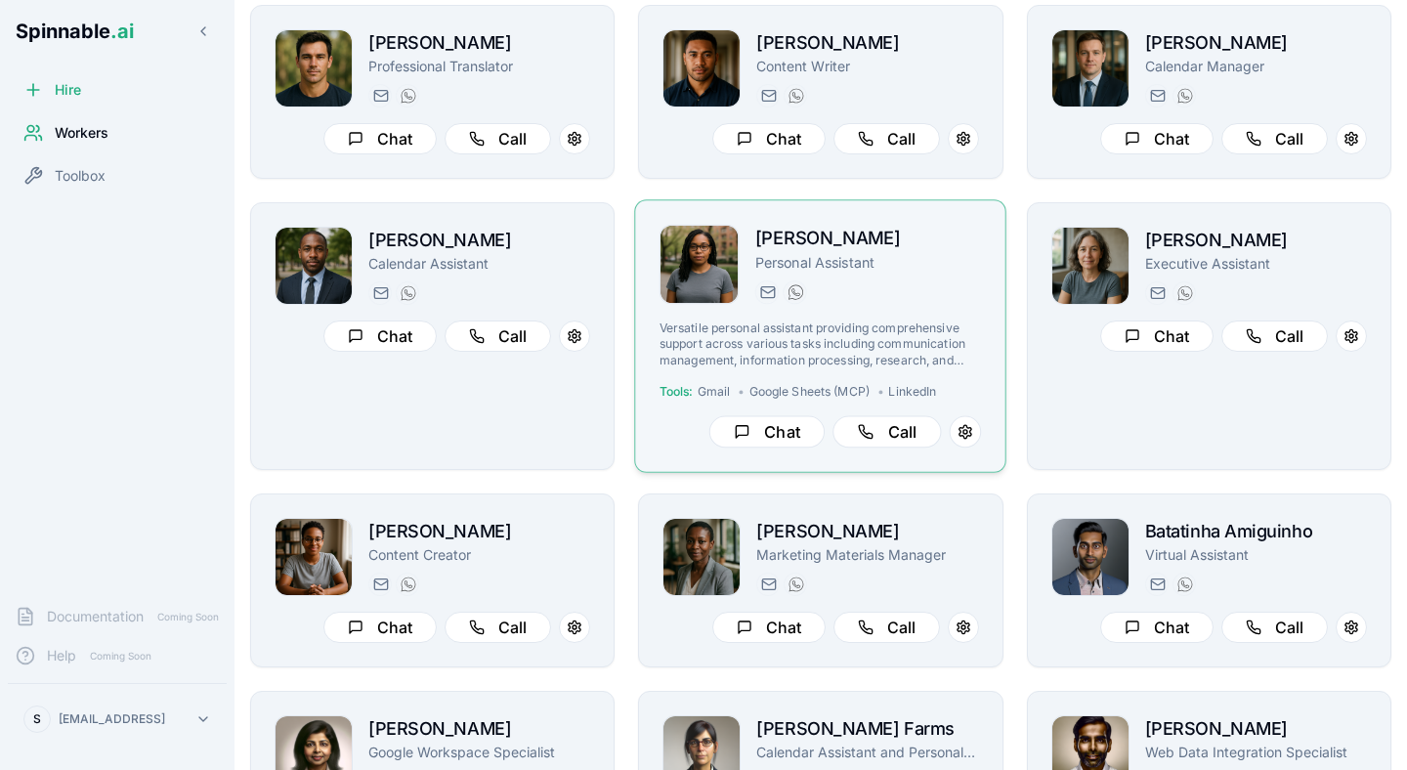
click at [886, 359] on p "Versatile personal assistant providing comprehensive support across various tas…" at bounding box center [821, 345] width 323 height 48
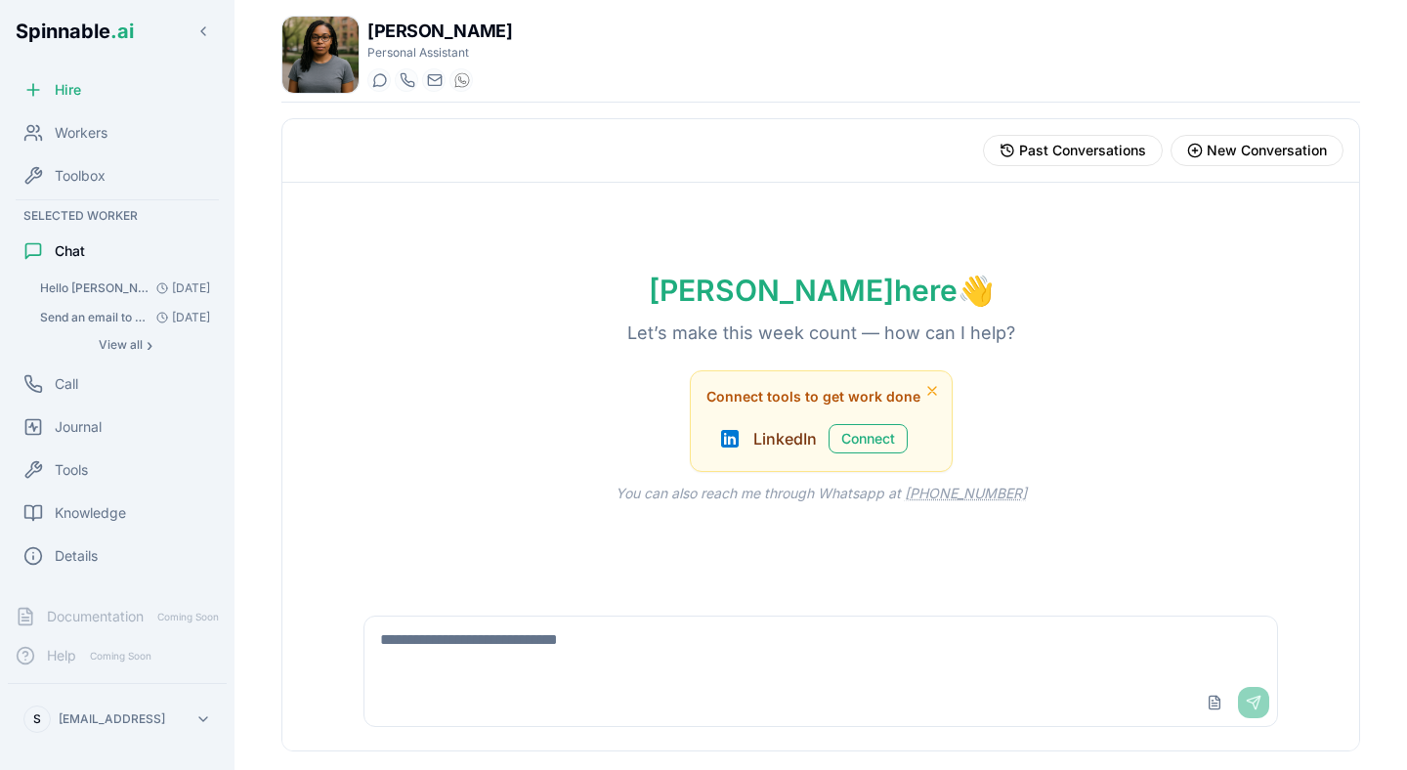
click at [446, 489] on div "Martha here 👋 Let’s make this week count — how can I help? Connect tools to get…" at bounding box center [820, 388] width 1077 height 410
click at [458, 446] on div "Martha here 👋 Let’s make this week count — how can I help? Connect tools to get…" at bounding box center [820, 388] width 1077 height 410
click at [1091, 171] on div "Past Conversations New Conversation" at bounding box center [820, 151] width 1077 height 64
click at [1143, 203] on div "Martha here 👋 Let’s make this week count — how can I help? Connect tools to get…" at bounding box center [820, 388] width 1077 height 410
click at [1204, 205] on div "Martha here 👋 Let’s make this week count — how can I help? Connect tools to get…" at bounding box center [820, 388] width 1077 height 410
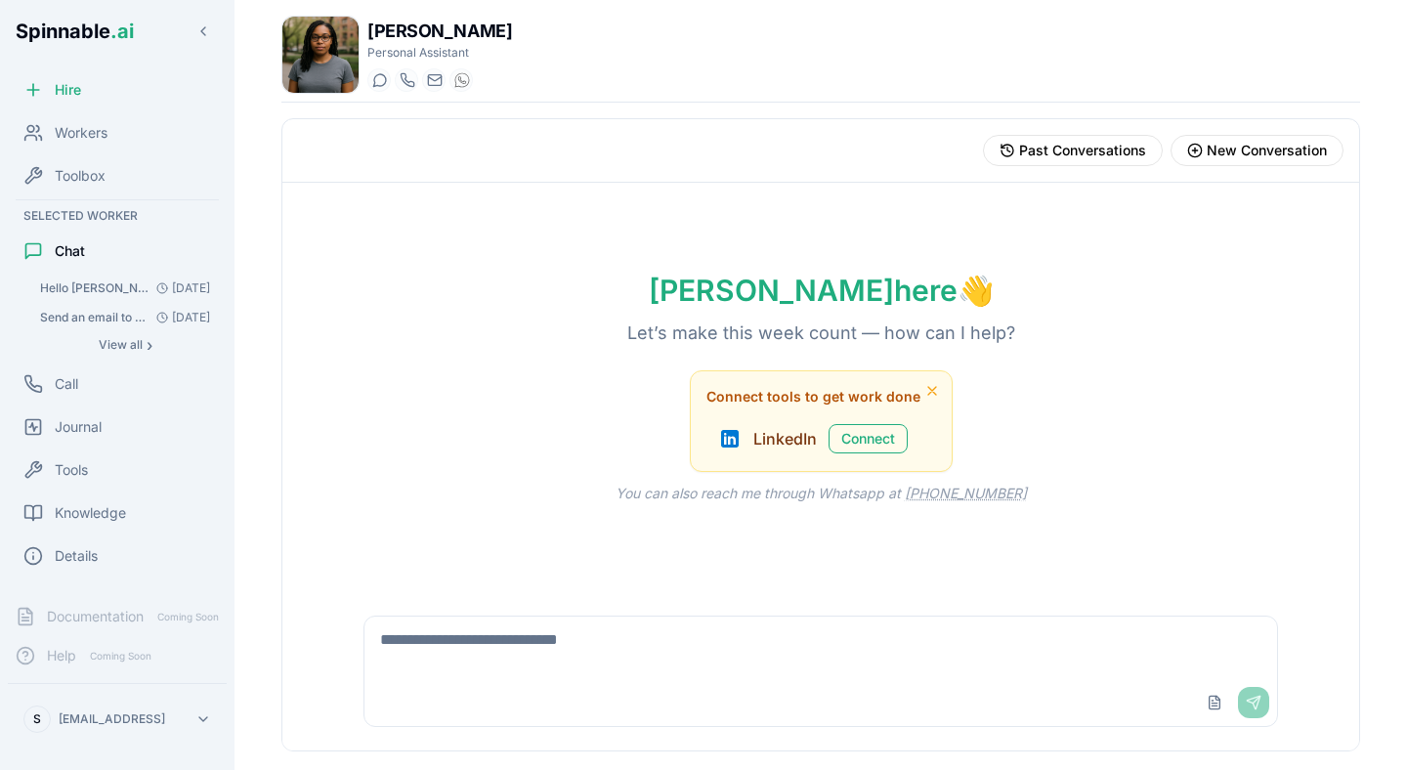
click at [853, 218] on div "Martha here 👋 Let’s make this week count — how can I help? Connect tools to get…" at bounding box center [820, 388] width 1077 height 410
click at [582, 353] on div "Martha here 👋 Let’s make this week count — how can I help? Connect tools to get…" at bounding box center [820, 388] width 1077 height 410
